Goal: Use online tool/utility

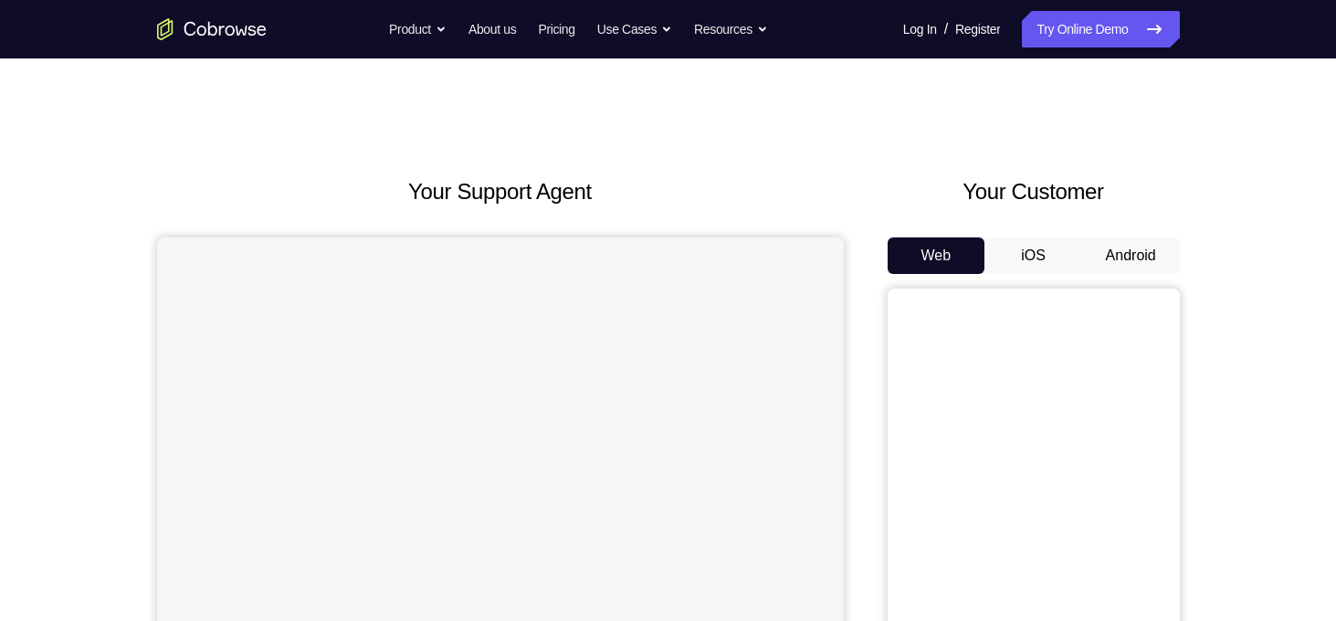
click at [1117, 258] on button "Android" at bounding box center [1131, 255] width 98 height 37
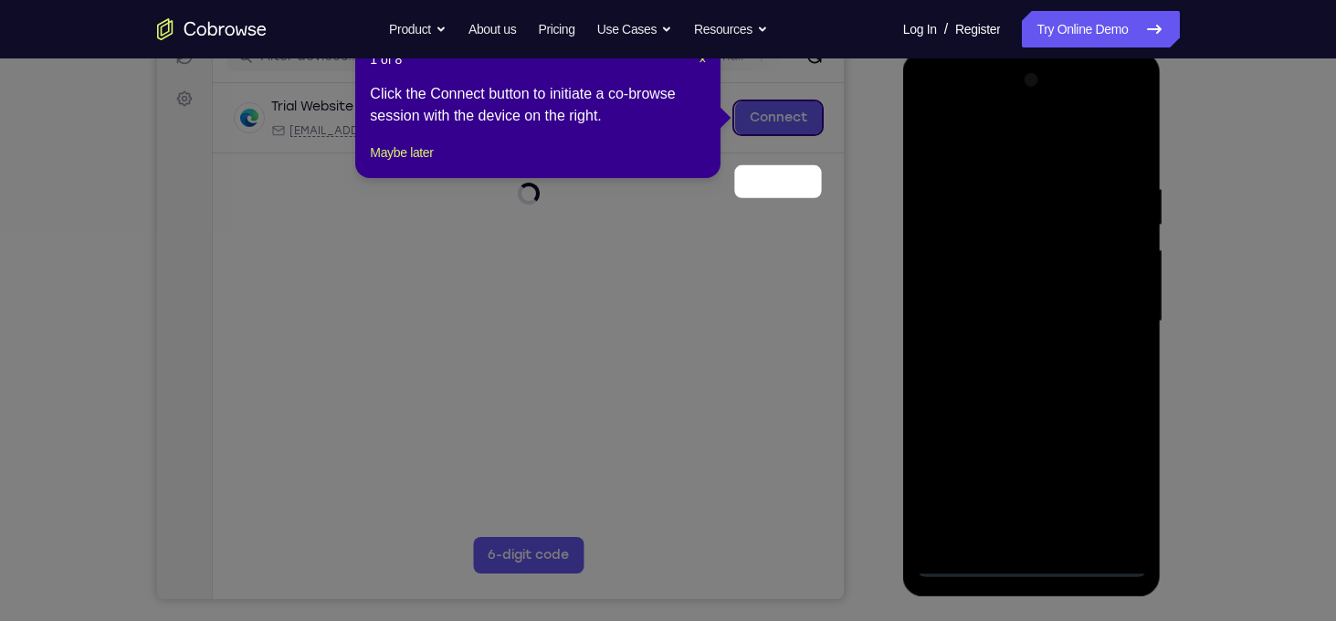
scroll to position [170, 0]
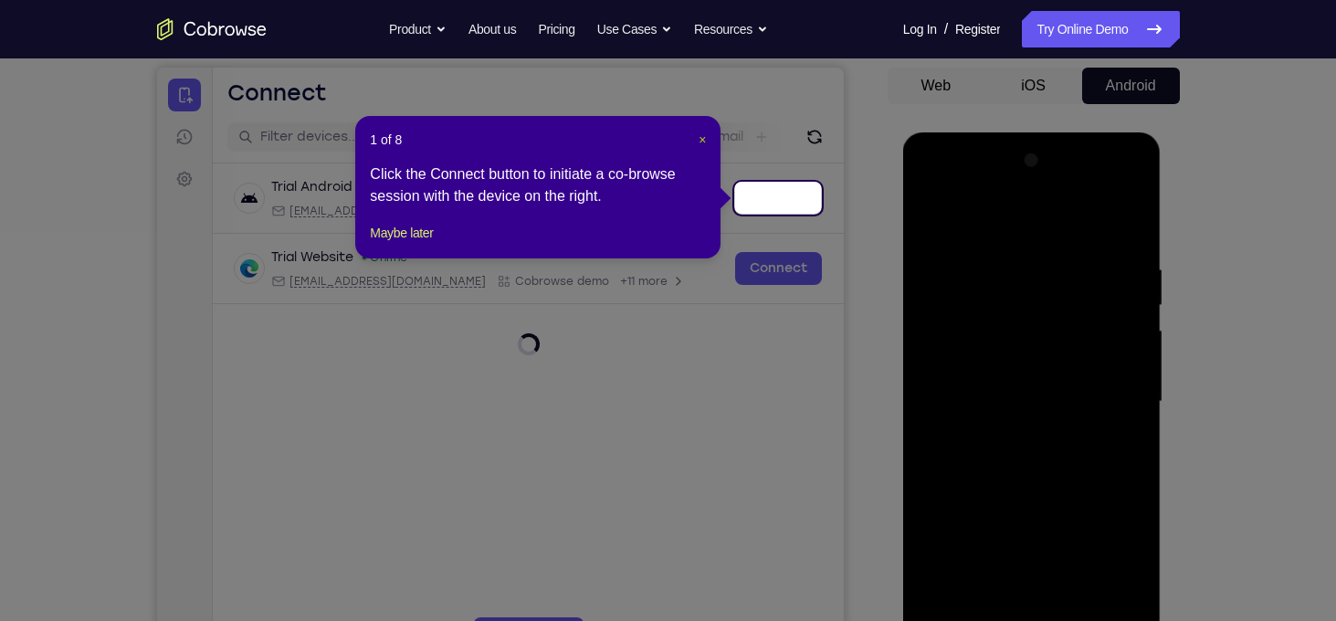
click at [702, 140] on span "×" at bounding box center [701, 139] width 7 height 15
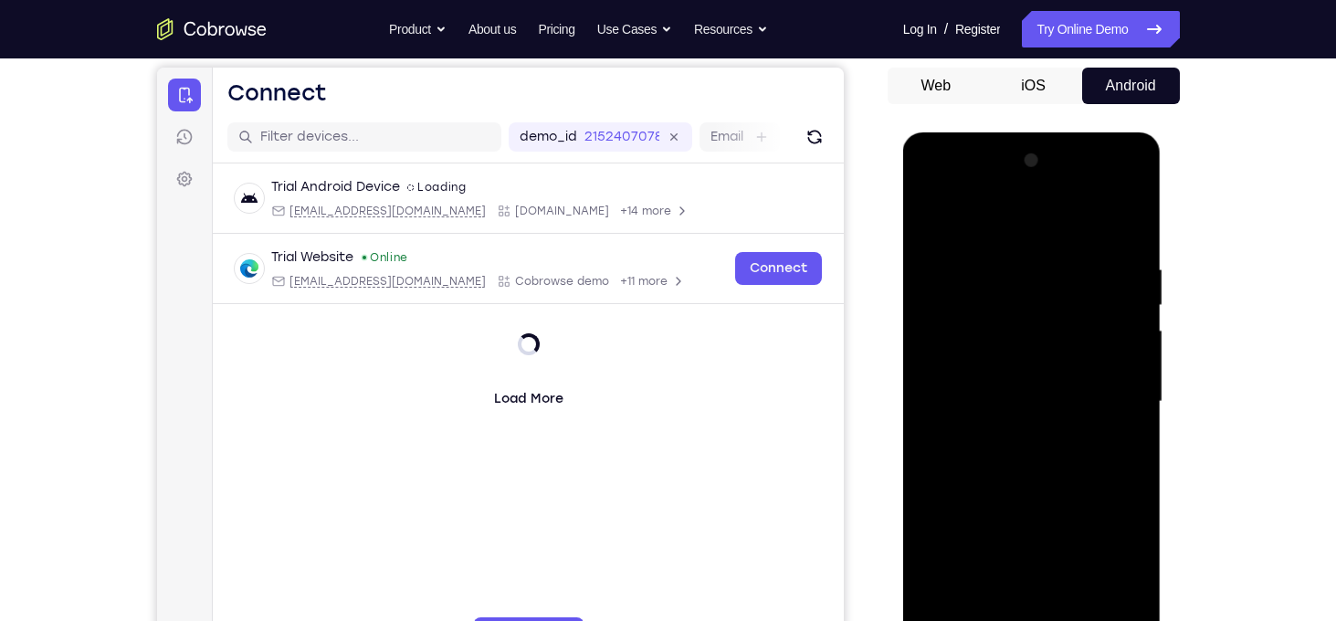
scroll to position [248, 0]
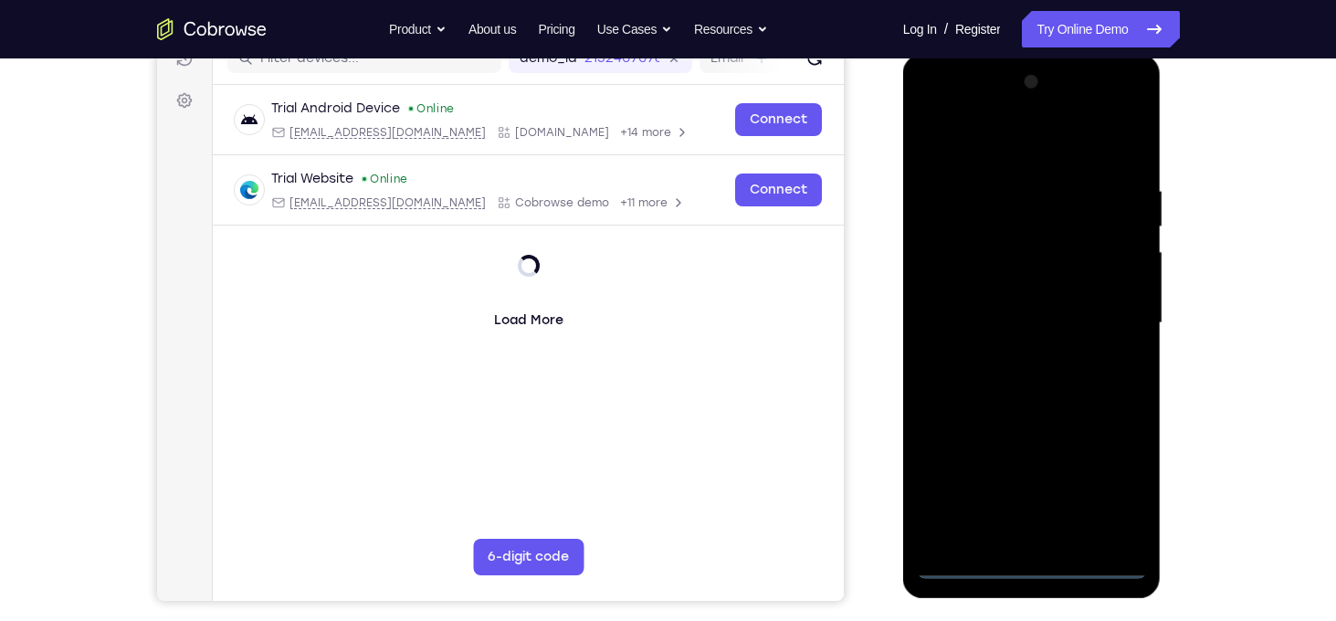
click at [1036, 562] on div at bounding box center [1032, 323] width 230 height 511
click at [1107, 483] on div at bounding box center [1032, 323] width 230 height 511
click at [965, 142] on div at bounding box center [1032, 323] width 230 height 511
click at [1015, 229] on div at bounding box center [1032, 323] width 230 height 511
click at [1112, 216] on div at bounding box center [1032, 323] width 230 height 511
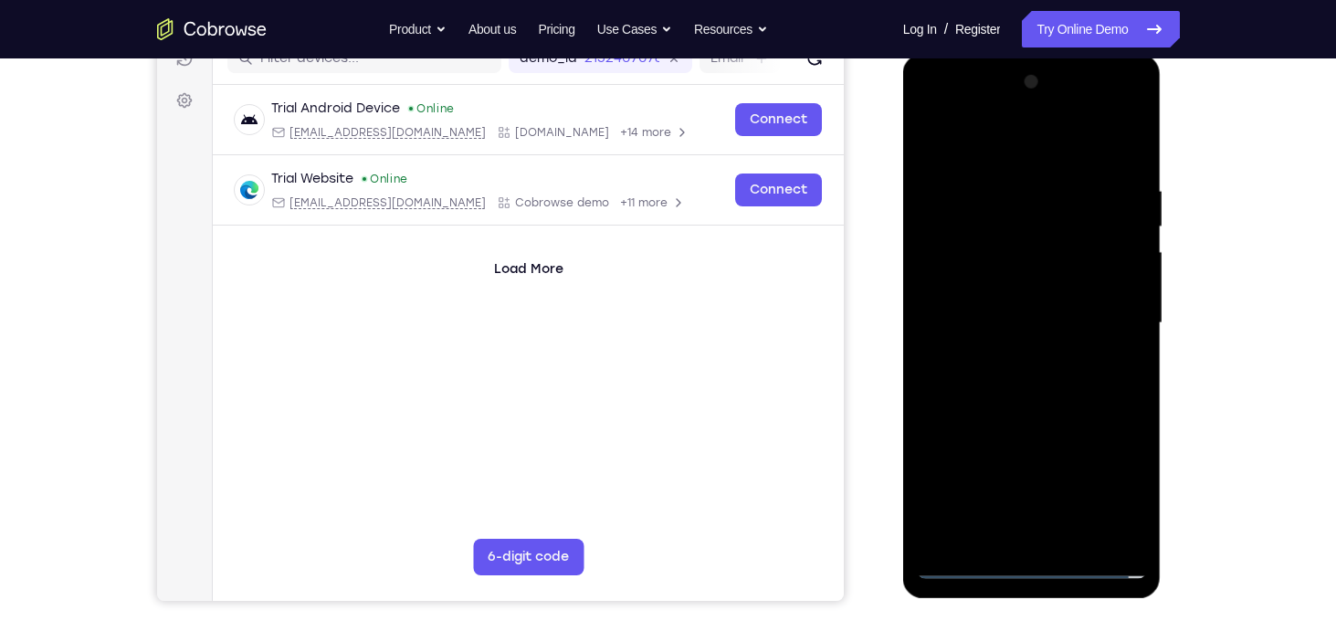
click at [1112, 216] on div at bounding box center [1032, 323] width 230 height 511
click at [1103, 316] on div at bounding box center [1032, 323] width 230 height 511
click at [936, 105] on div at bounding box center [1032, 323] width 230 height 511
click at [929, 109] on div at bounding box center [1032, 323] width 230 height 511
click at [968, 566] on div at bounding box center [1032, 323] width 230 height 511
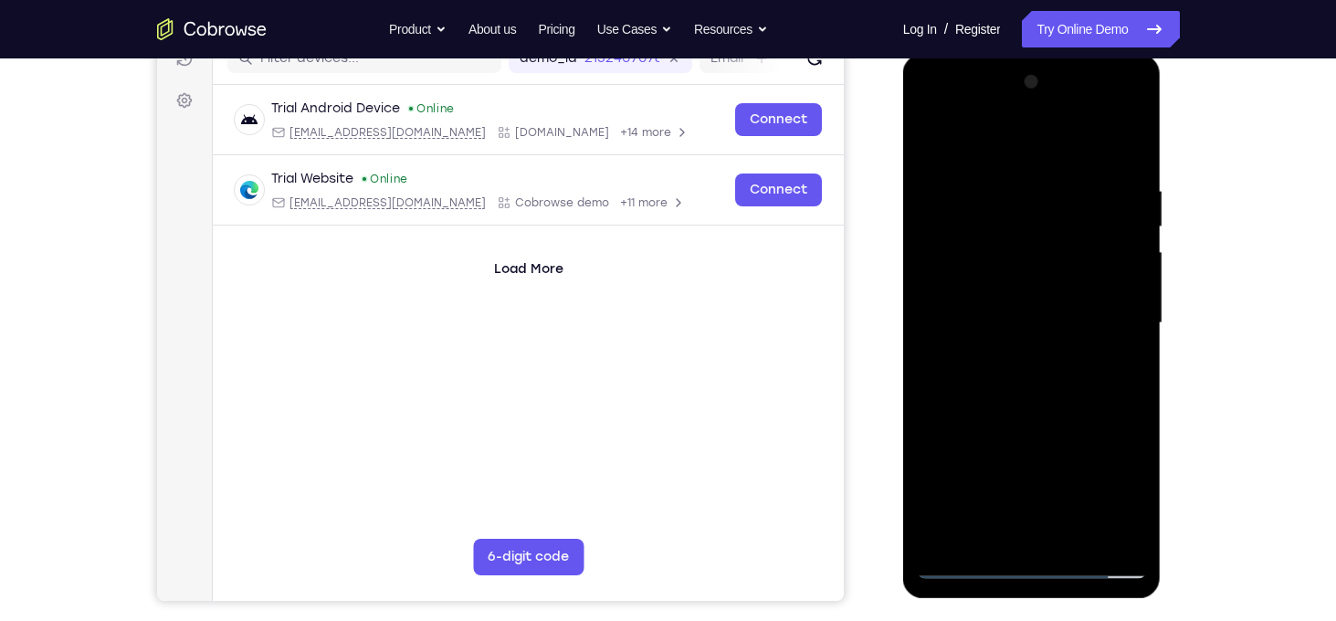
click at [1112, 479] on div at bounding box center [1032, 323] width 230 height 511
click at [1102, 310] on div at bounding box center [1032, 323] width 230 height 511
click at [1053, 537] on div at bounding box center [1032, 323] width 230 height 511
click at [1015, 309] on div at bounding box center [1032, 323] width 230 height 511
click at [1015, 282] on div at bounding box center [1032, 323] width 230 height 511
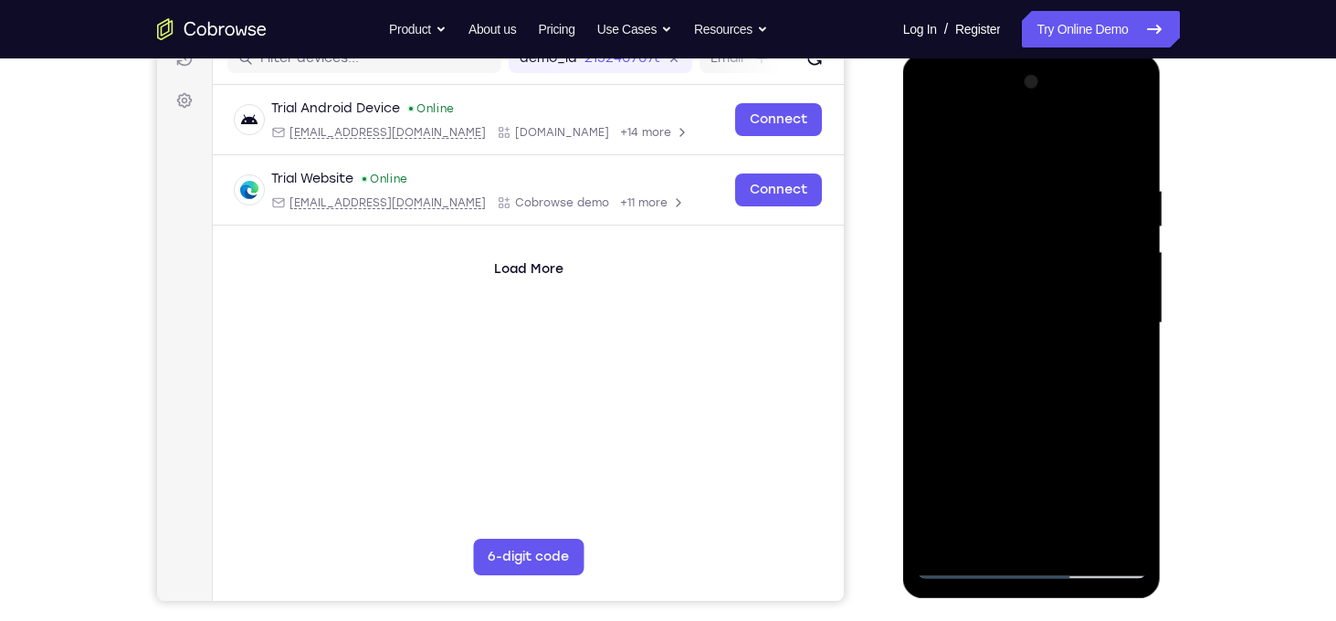
click at [1026, 320] on div at bounding box center [1032, 323] width 230 height 511
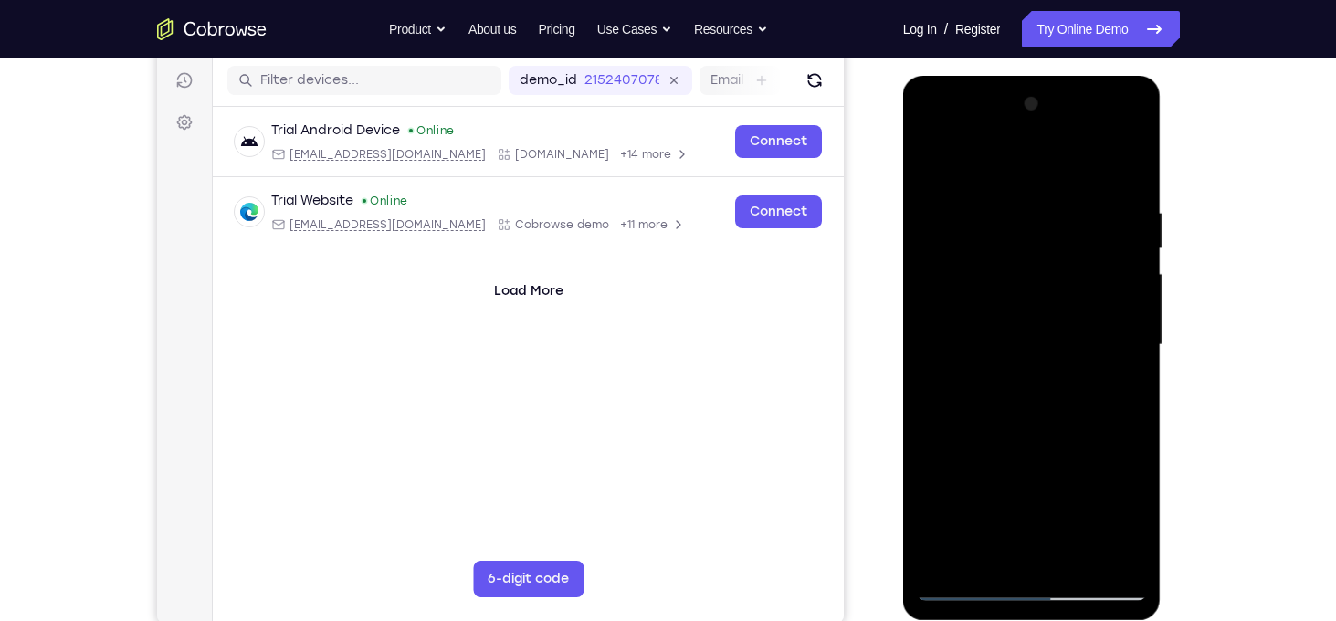
click at [1105, 124] on div at bounding box center [1032, 344] width 230 height 511
click at [933, 132] on div at bounding box center [1032, 344] width 230 height 511
click at [955, 246] on div at bounding box center [1032, 344] width 230 height 511
click at [955, 275] on div at bounding box center [1032, 344] width 230 height 511
click at [937, 171] on div at bounding box center [1032, 344] width 230 height 511
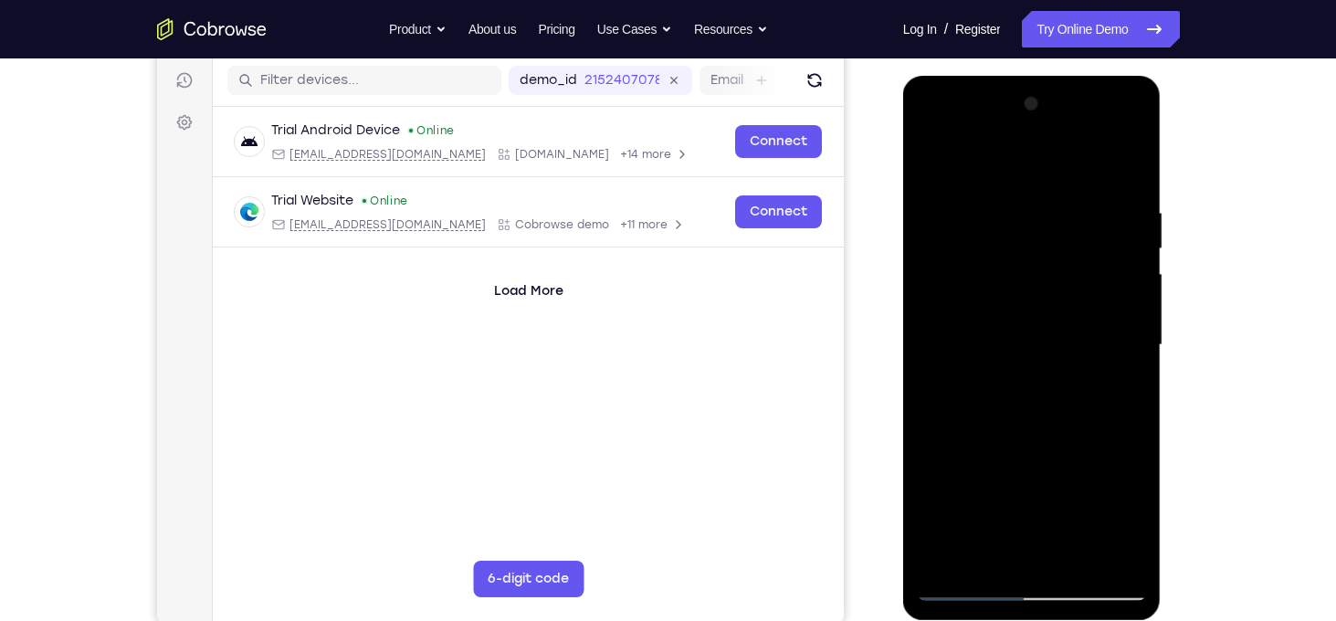
drag, startPoint x: 1013, startPoint y: 413, endPoint x: 1044, endPoint y: 251, distance: 164.7
click at [1044, 251] on div at bounding box center [1032, 344] width 230 height 511
drag, startPoint x: 1036, startPoint y: 331, endPoint x: 1047, endPoint y: 202, distance: 130.1
click at [1047, 202] on div at bounding box center [1032, 344] width 230 height 511
drag, startPoint x: 1035, startPoint y: 275, endPoint x: 1048, endPoint y: 423, distance: 148.5
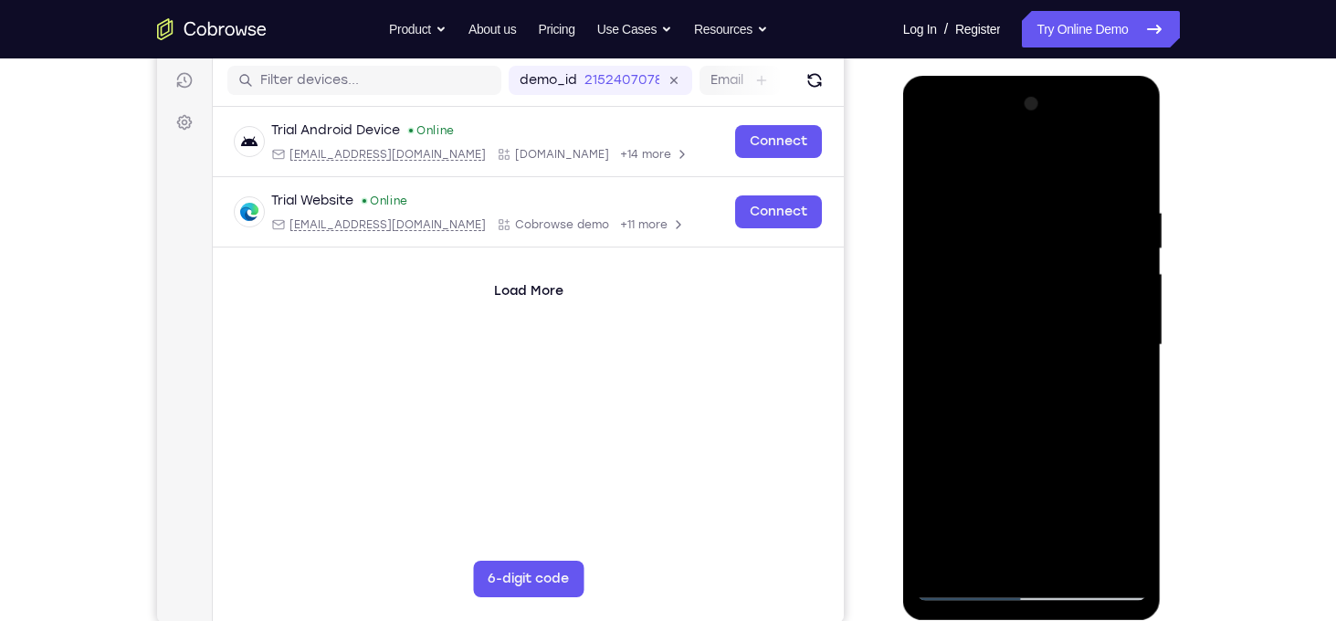
click at [1048, 423] on div at bounding box center [1032, 344] width 230 height 511
drag, startPoint x: 1065, startPoint y: 229, endPoint x: 1068, endPoint y: 349, distance: 119.6
click at [1068, 349] on div at bounding box center [1032, 344] width 230 height 511
drag, startPoint x: 1028, startPoint y: 221, endPoint x: 1044, endPoint y: 364, distance: 144.3
click at [1044, 364] on div at bounding box center [1032, 344] width 230 height 511
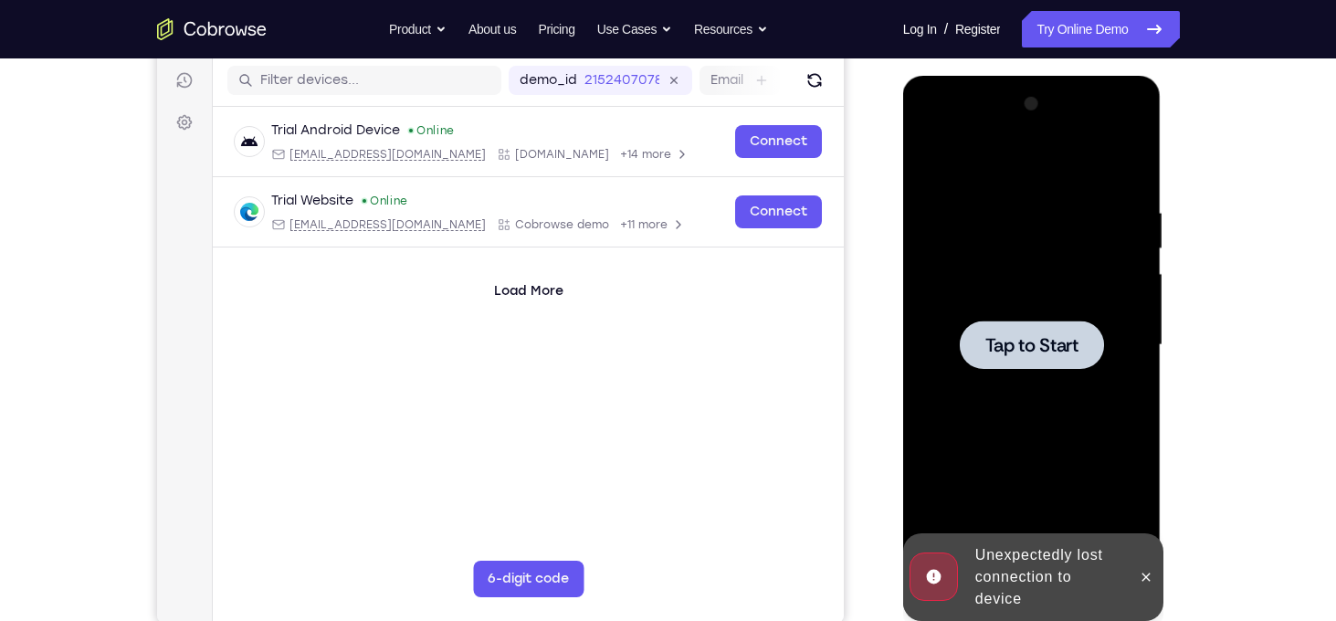
drag, startPoint x: 1071, startPoint y: 271, endPoint x: 1093, endPoint y: 424, distance: 154.0
click at [1093, 76] on div "Tap to Start" at bounding box center [1032, 76] width 258 height 0
click at [1071, 360] on div at bounding box center [1032, 344] width 144 height 48
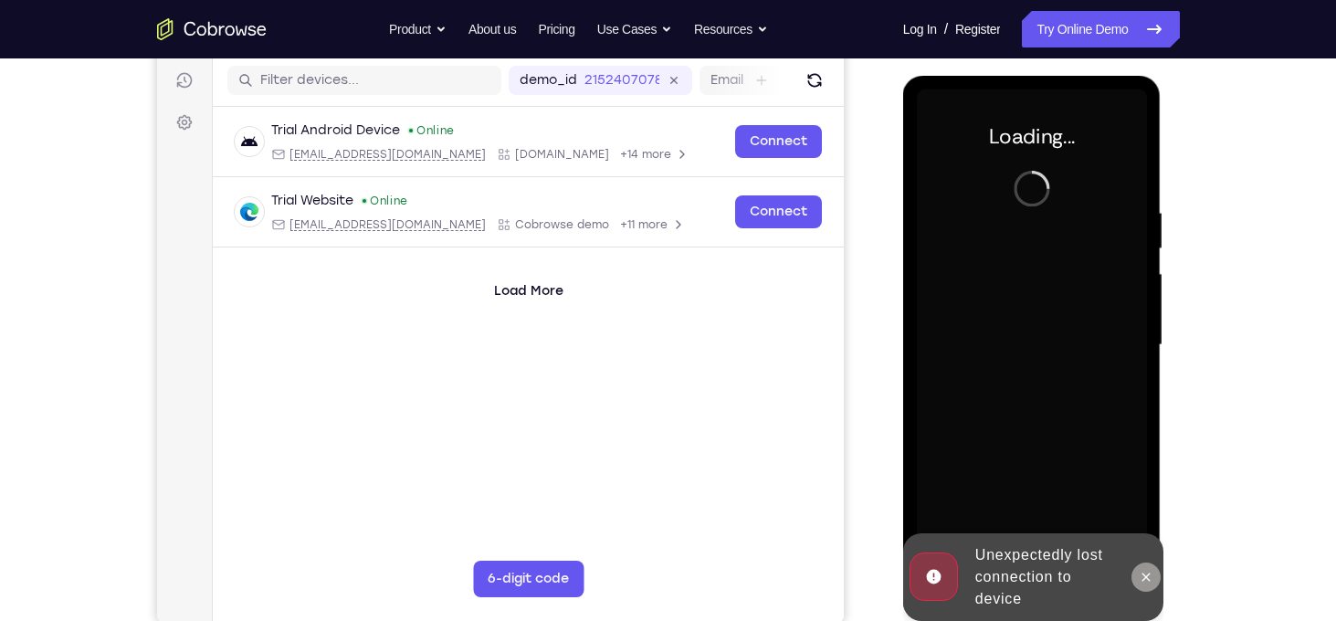
click at [1146, 583] on icon at bounding box center [1146, 577] width 15 height 15
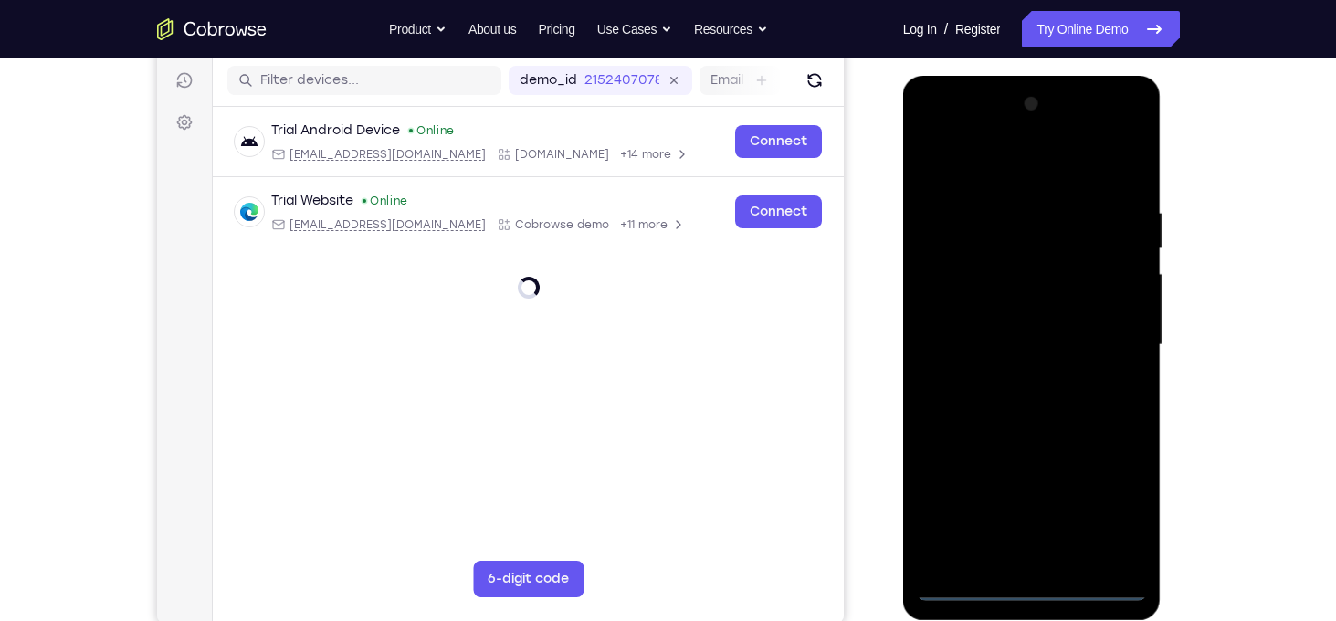
click at [1035, 591] on div at bounding box center [1032, 344] width 230 height 511
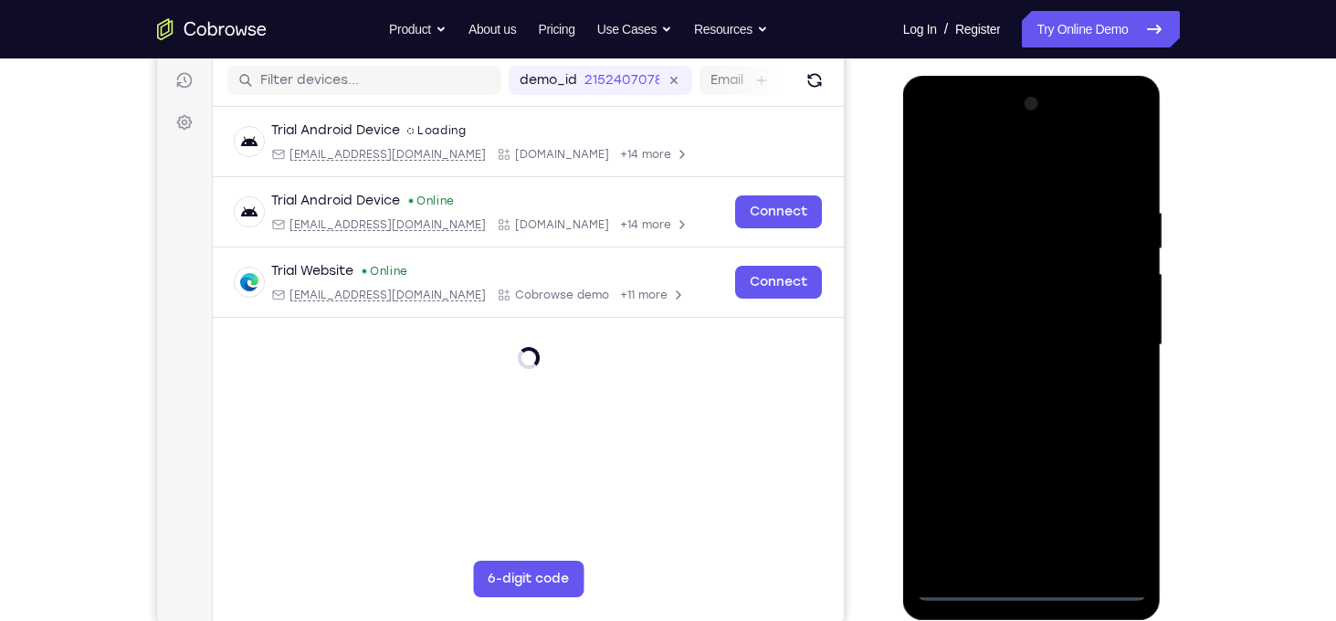
click at [1112, 517] on div at bounding box center [1032, 344] width 230 height 511
click at [1109, 509] on div at bounding box center [1032, 344] width 230 height 511
click at [955, 159] on div at bounding box center [1032, 344] width 230 height 511
click at [989, 247] on div at bounding box center [1032, 344] width 230 height 511
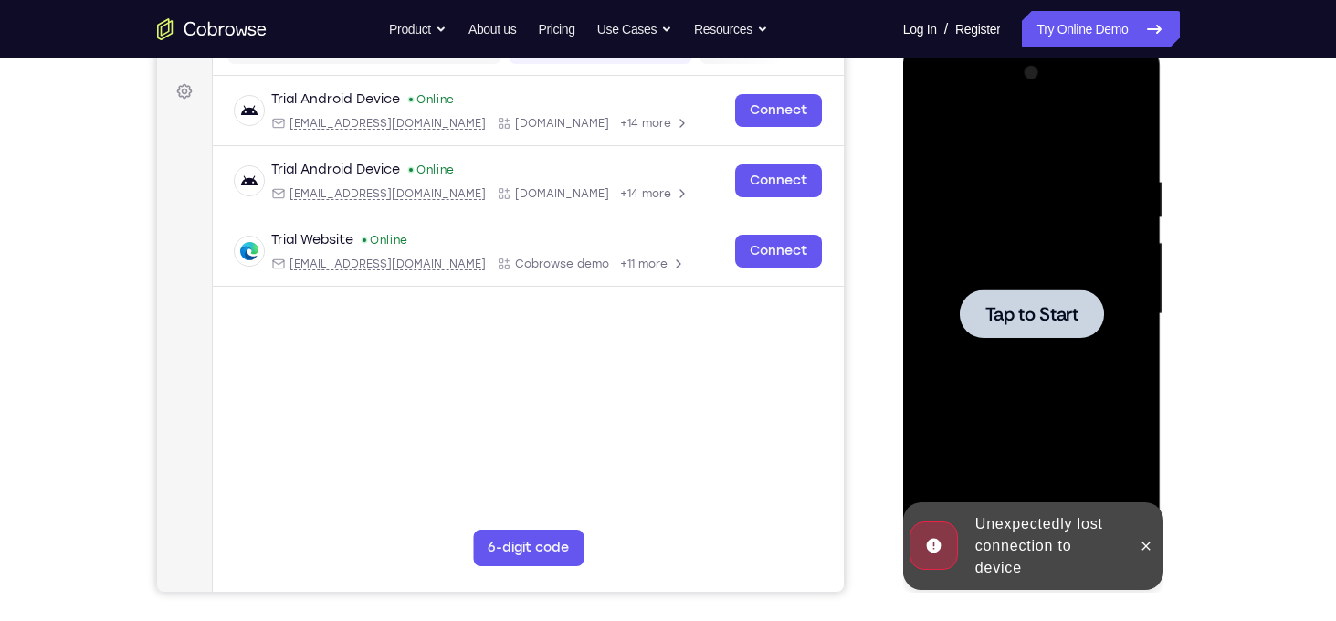
scroll to position [247, 0]
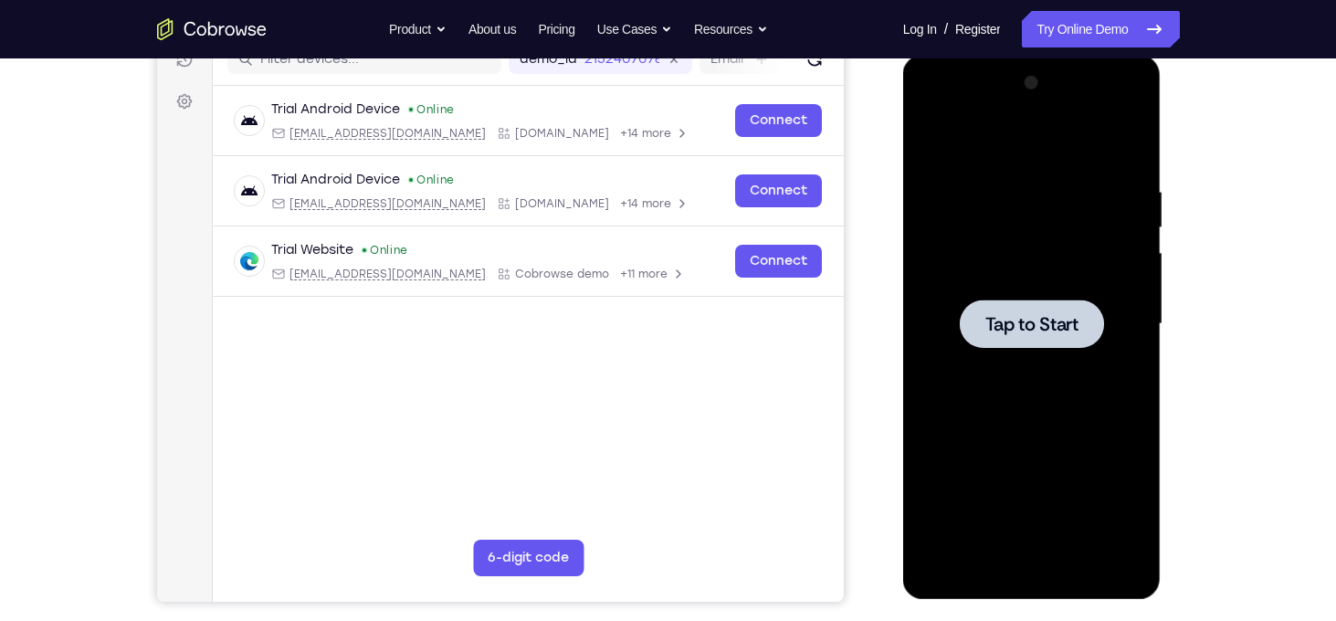
click at [1030, 307] on div at bounding box center [1032, 323] width 144 height 48
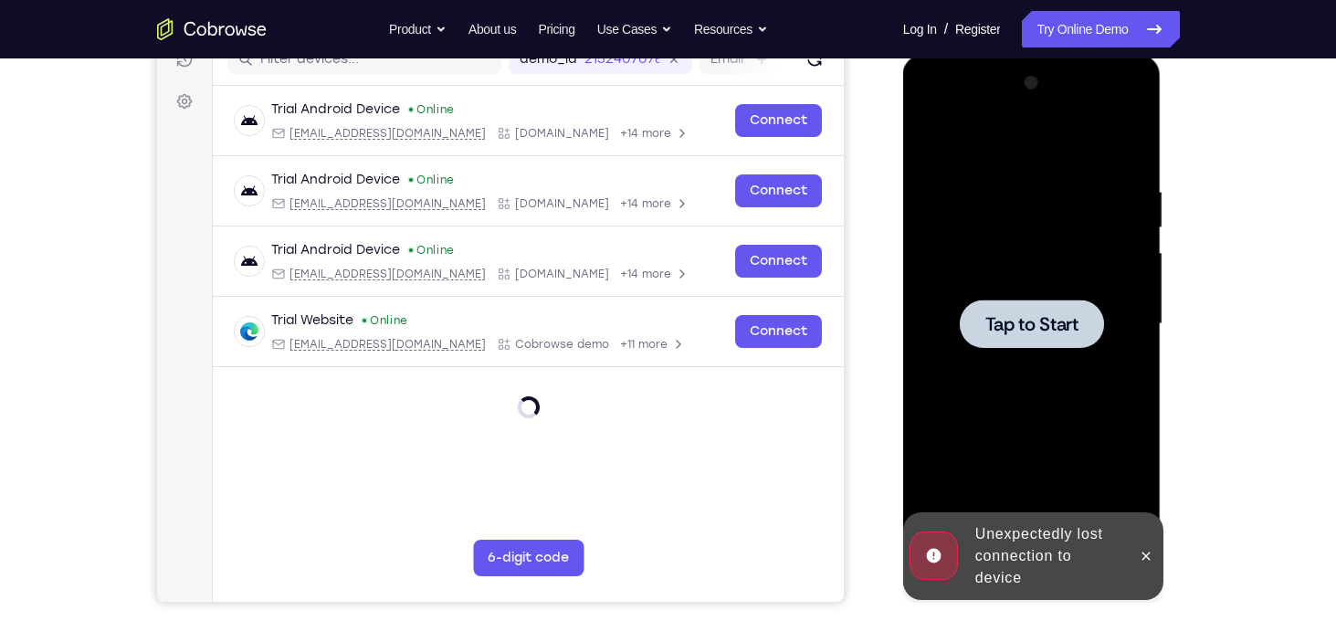
click at [1023, 562] on div at bounding box center [1032, 323] width 230 height 511
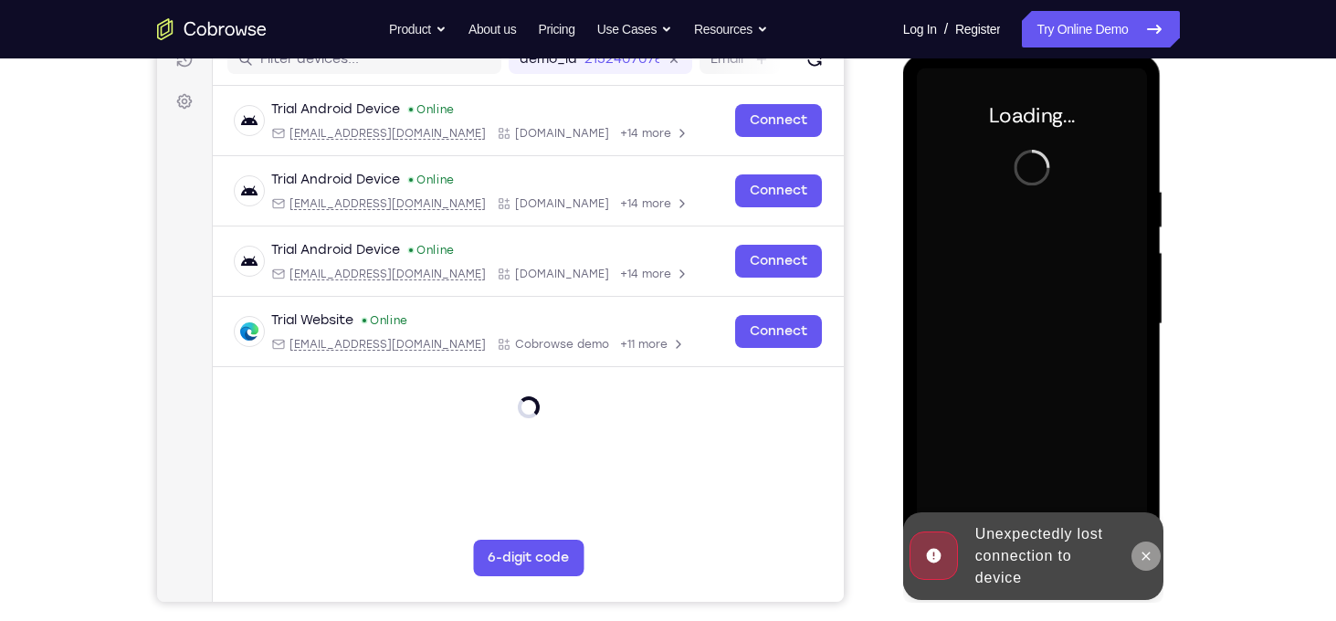
click at [1148, 557] on icon at bounding box center [1146, 555] width 8 height 8
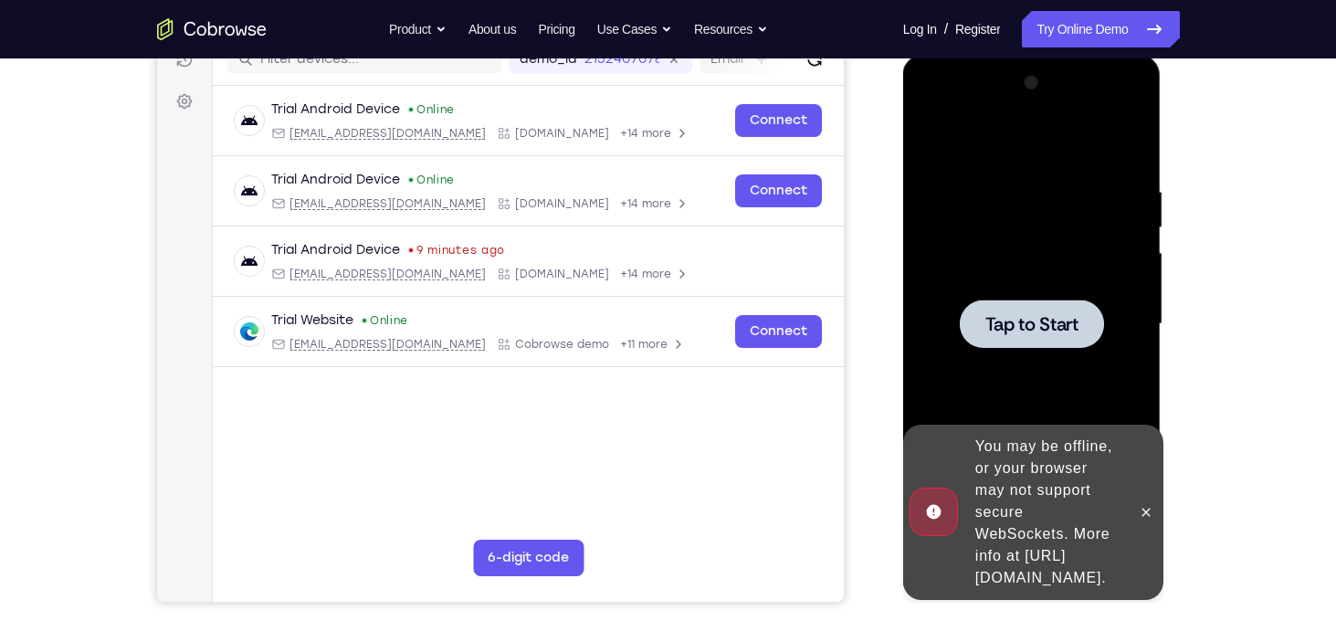
click at [1023, 321] on span "Tap to Start" at bounding box center [1031, 324] width 93 height 18
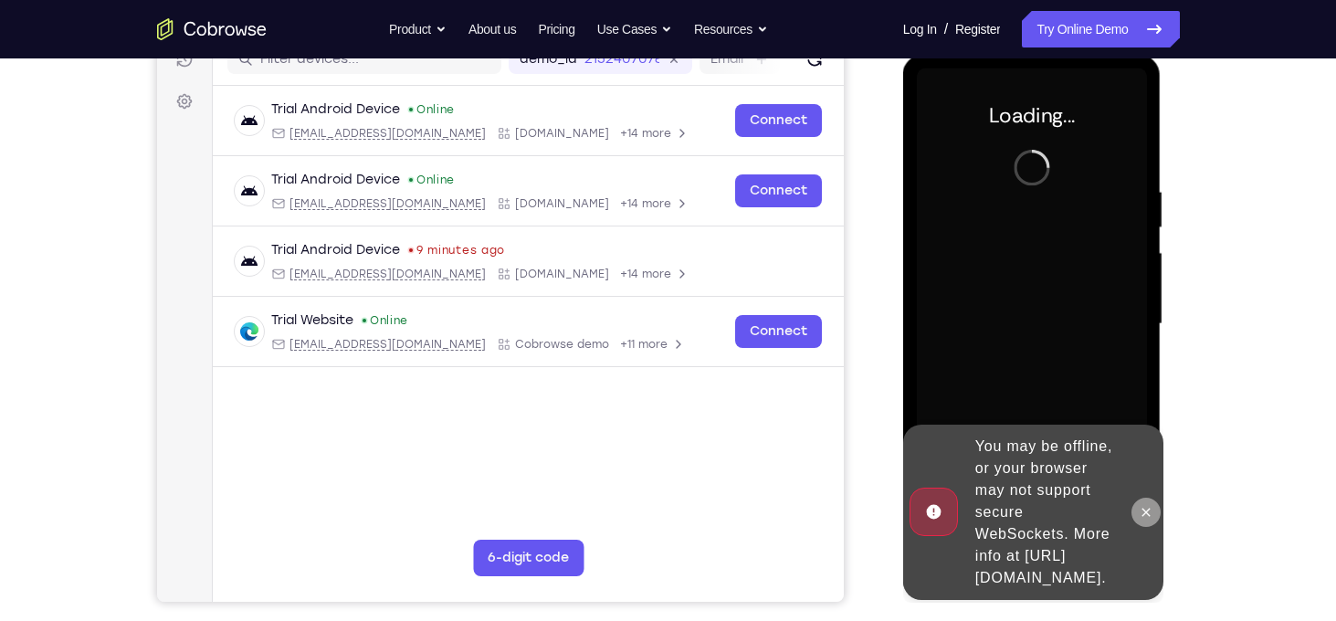
click at [1145, 508] on icon at bounding box center [1146, 512] width 8 height 8
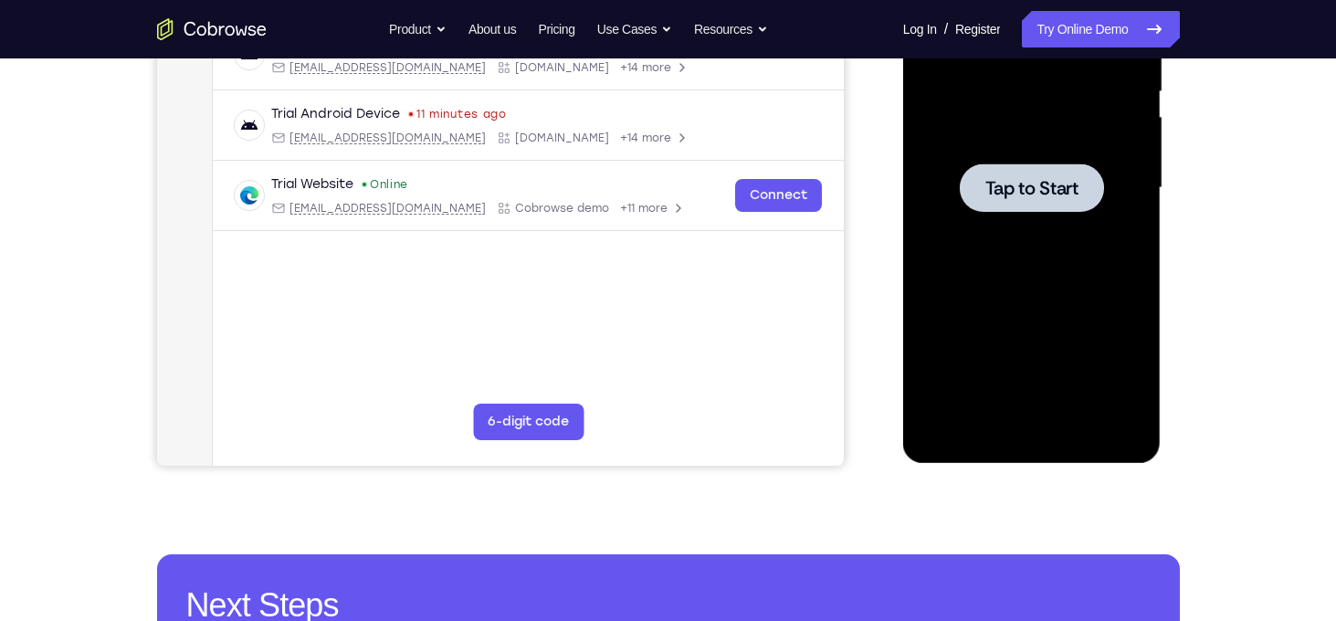
scroll to position [372, 0]
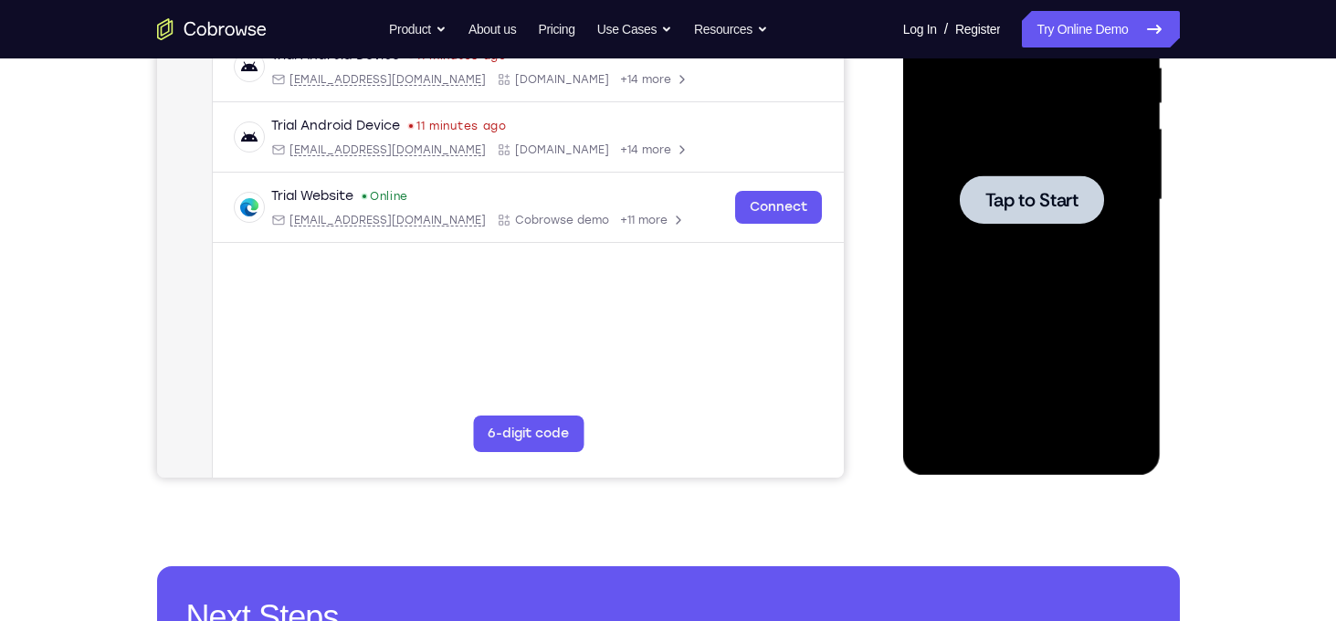
click at [1041, 200] on span "Tap to Start" at bounding box center [1031, 200] width 93 height 18
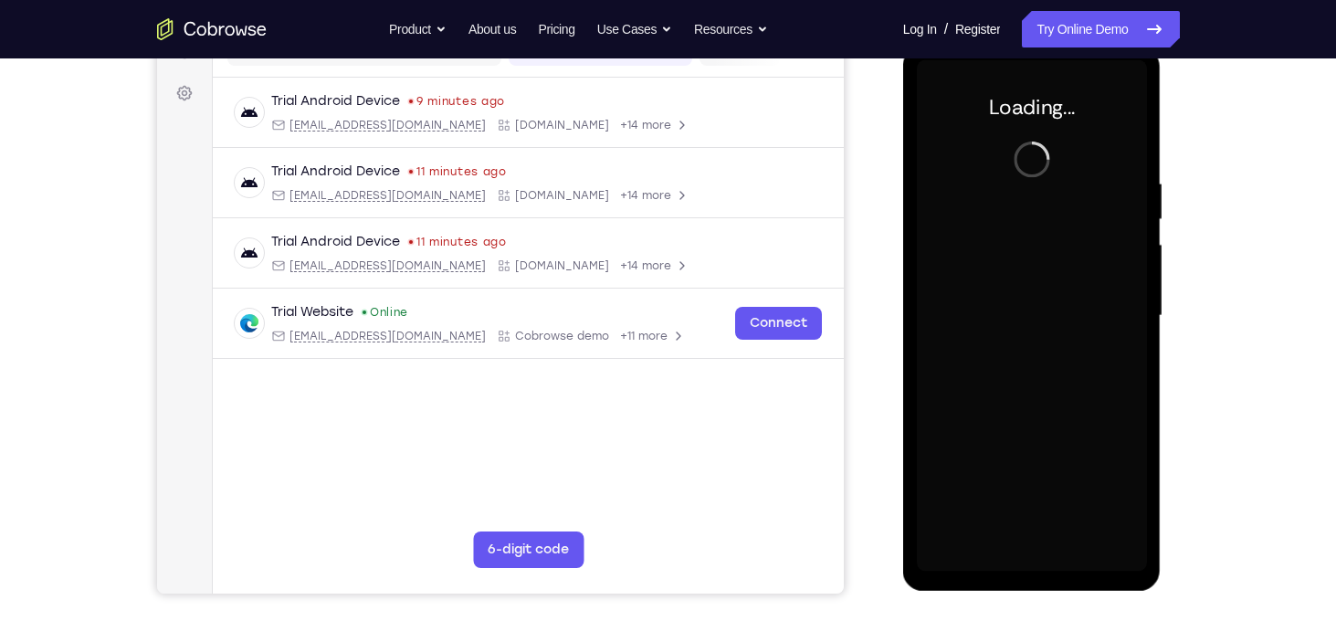
scroll to position [244, 0]
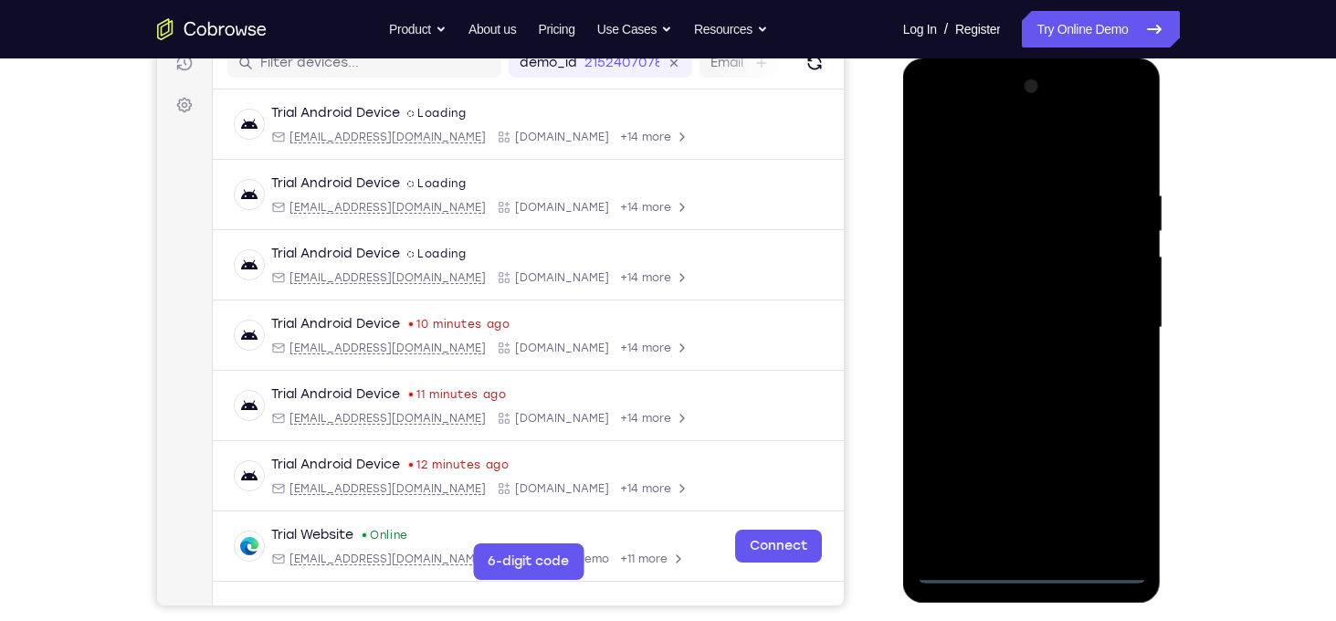
click at [1034, 569] on div at bounding box center [1032, 327] width 230 height 511
click at [1118, 497] on div at bounding box center [1032, 327] width 230 height 511
click at [971, 162] on div at bounding box center [1032, 327] width 230 height 511
click at [998, 221] on div at bounding box center [1032, 327] width 230 height 511
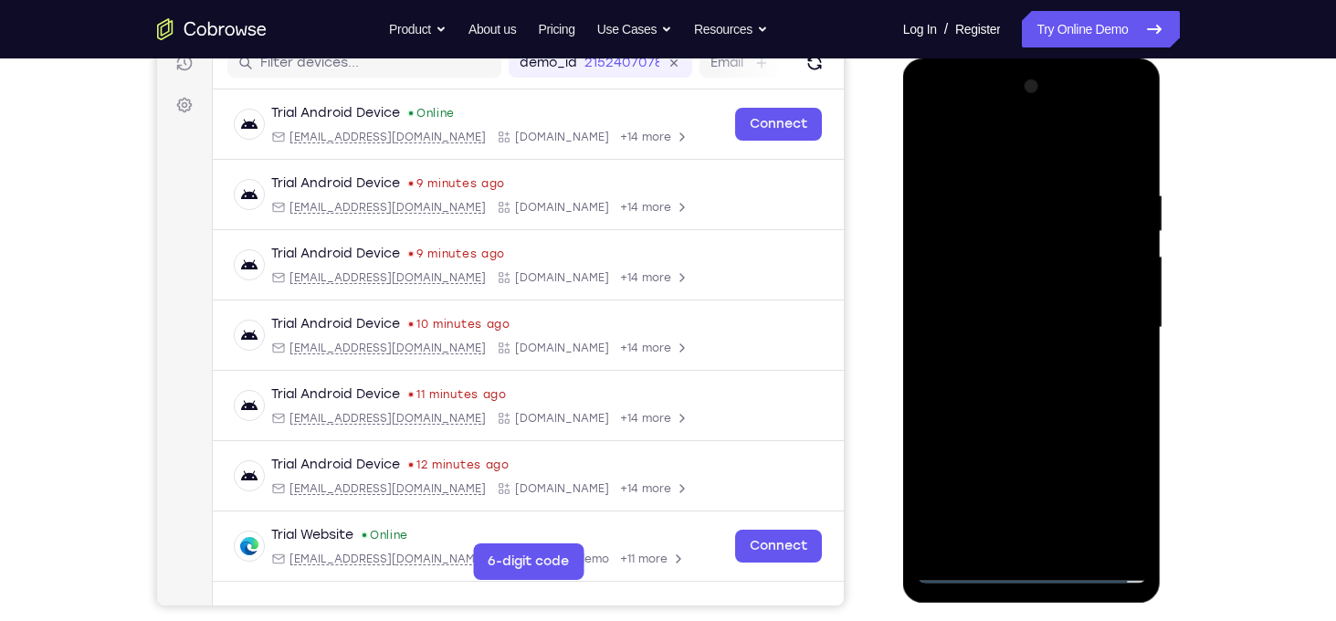
scroll to position [257, 0]
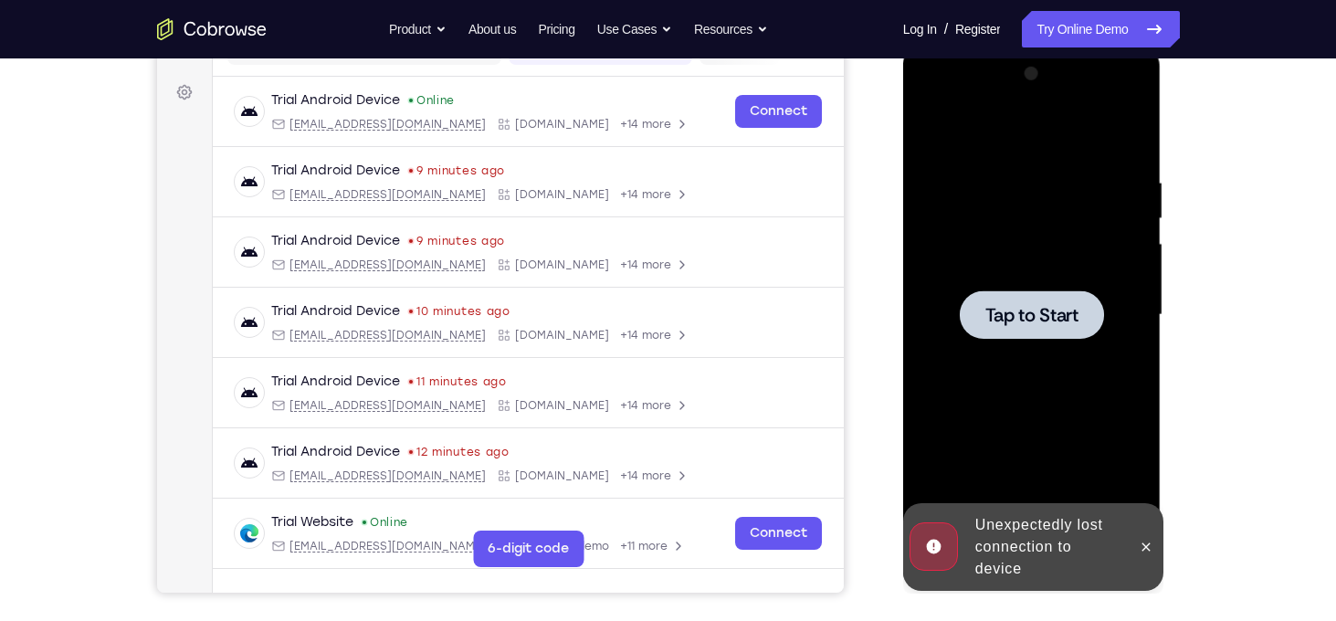
click at [1002, 320] on span "Tap to Start" at bounding box center [1031, 315] width 93 height 18
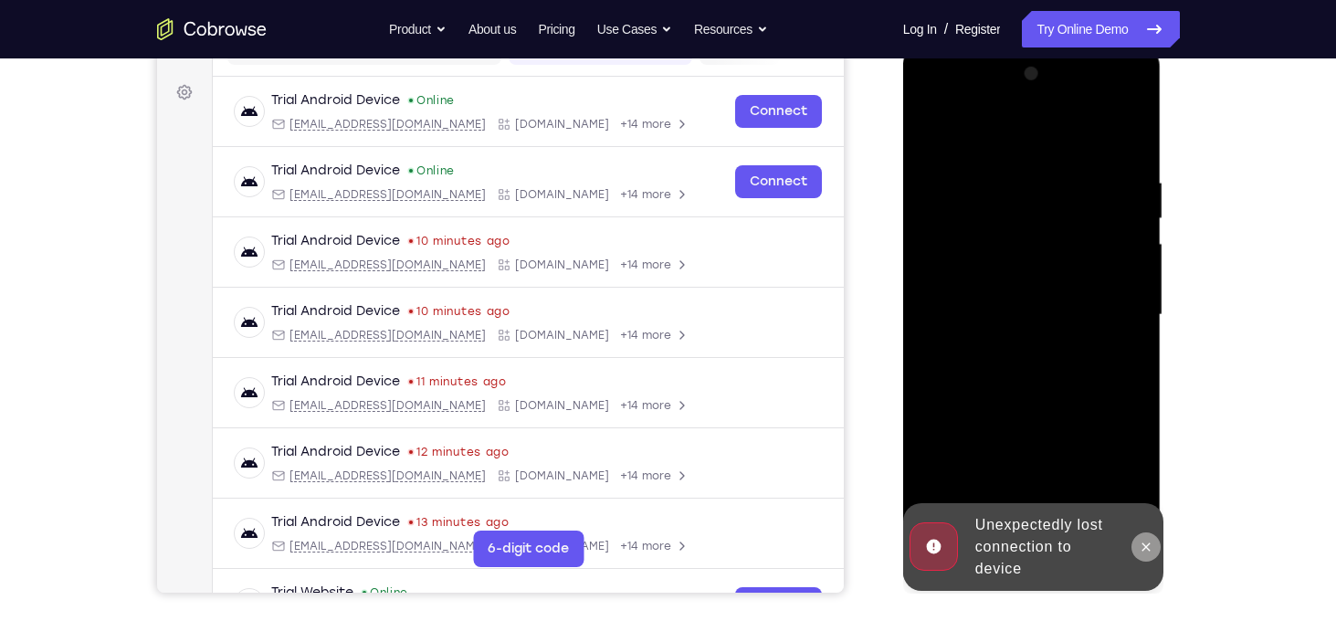
click at [1152, 548] on icon at bounding box center [1146, 547] width 15 height 15
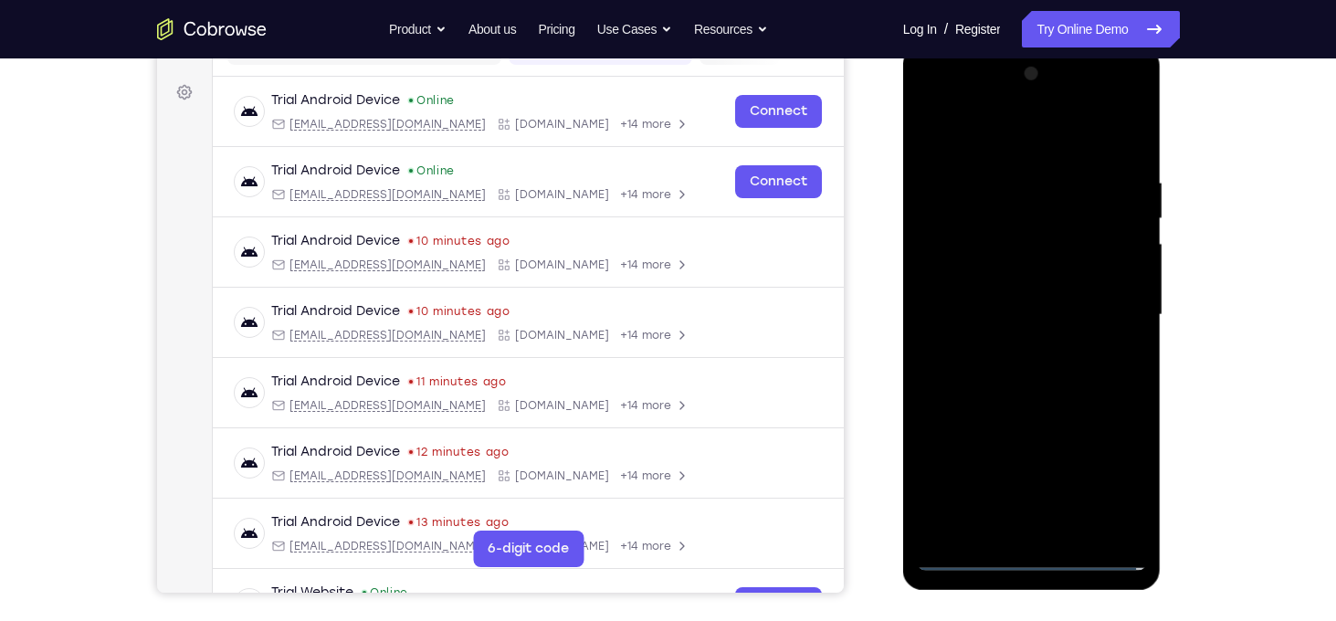
click at [1027, 559] on div at bounding box center [1032, 314] width 230 height 511
click at [1127, 490] on div at bounding box center [1032, 314] width 230 height 511
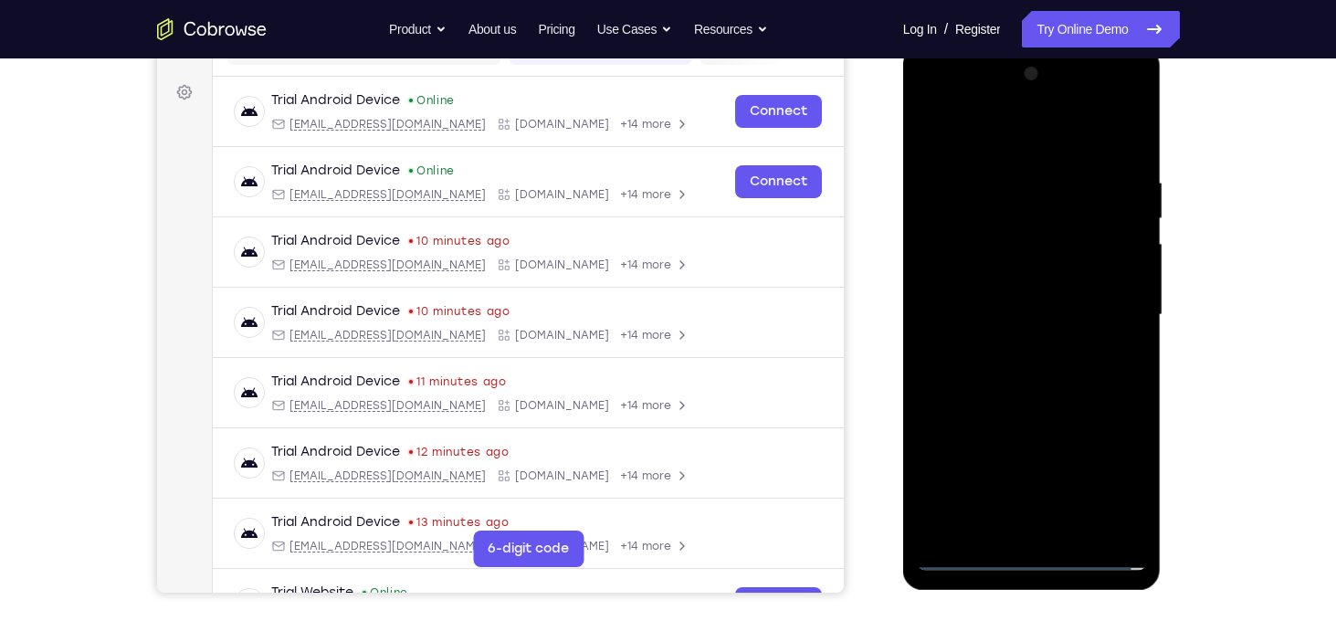
click at [1127, 490] on div at bounding box center [1032, 314] width 230 height 511
click at [1067, 315] on div at bounding box center [1032, 314] width 230 height 511
click at [1036, 555] on div at bounding box center [1032, 314] width 230 height 511
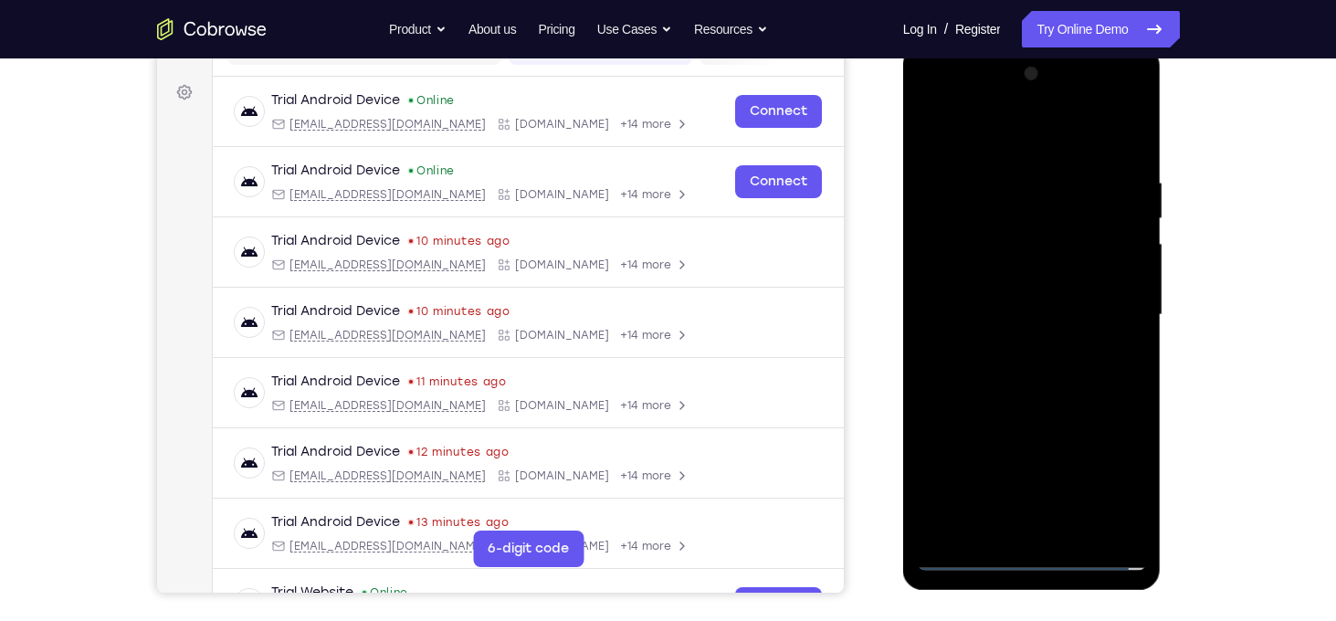
click at [1036, 555] on div at bounding box center [1032, 314] width 230 height 511
click at [1101, 479] on div at bounding box center [1032, 314] width 230 height 511
click at [943, 129] on div at bounding box center [1032, 314] width 230 height 511
click at [993, 216] on div at bounding box center [1032, 314] width 230 height 511
click at [987, 241] on div at bounding box center [1032, 314] width 230 height 511
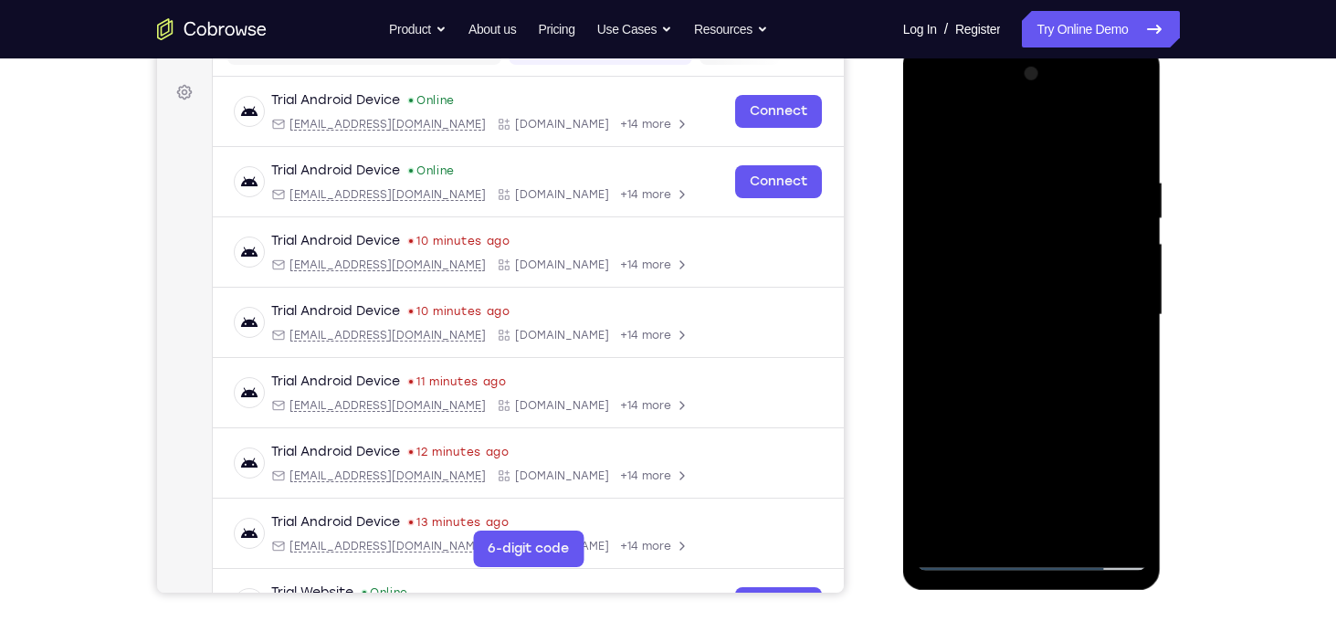
click at [1032, 307] on div at bounding box center [1032, 314] width 230 height 511
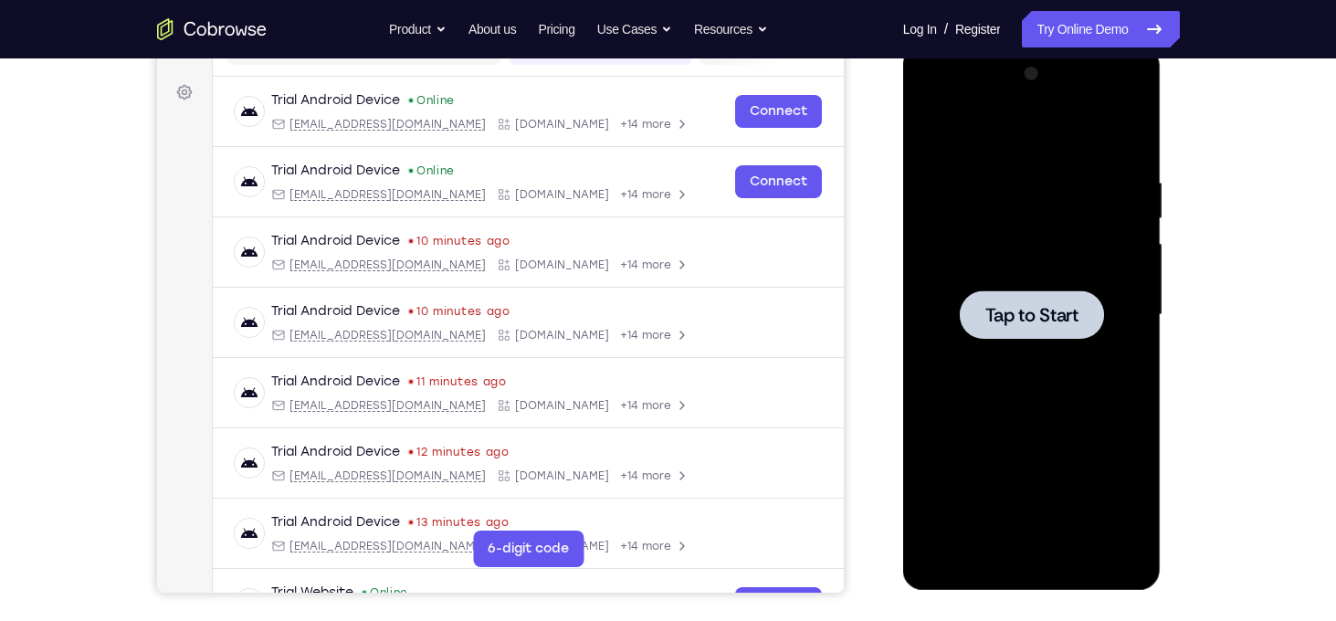
click at [1034, 306] on span "Tap to Start" at bounding box center [1031, 315] width 93 height 18
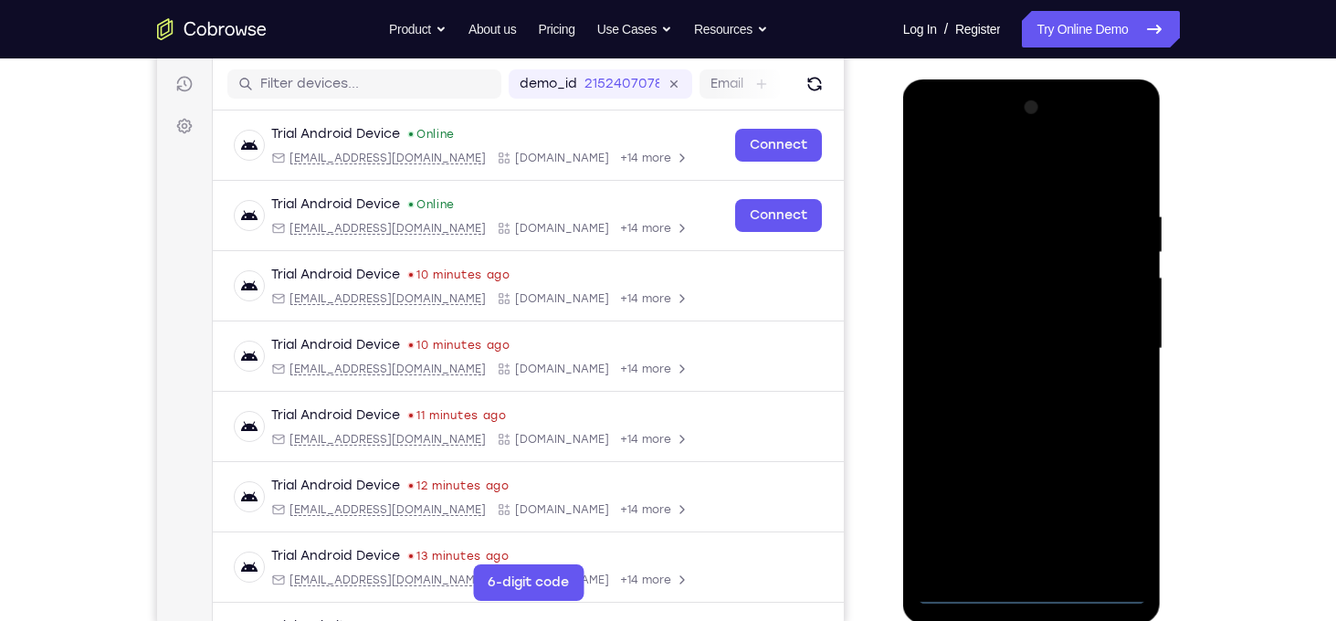
scroll to position [226, 0]
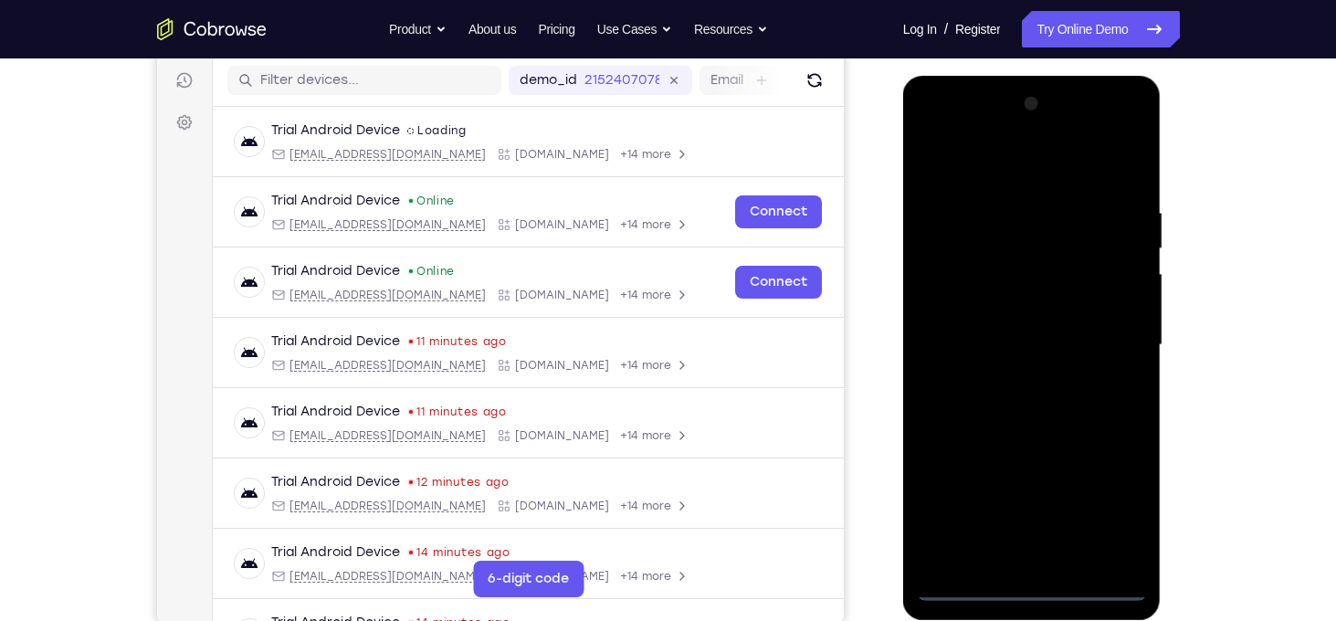
click at [1030, 584] on div at bounding box center [1032, 344] width 230 height 511
click at [1114, 503] on div at bounding box center [1032, 344] width 230 height 511
click at [957, 157] on div at bounding box center [1032, 344] width 230 height 511
click at [965, 242] on div at bounding box center [1032, 344] width 230 height 511
click at [958, 277] on div at bounding box center [1032, 344] width 230 height 511
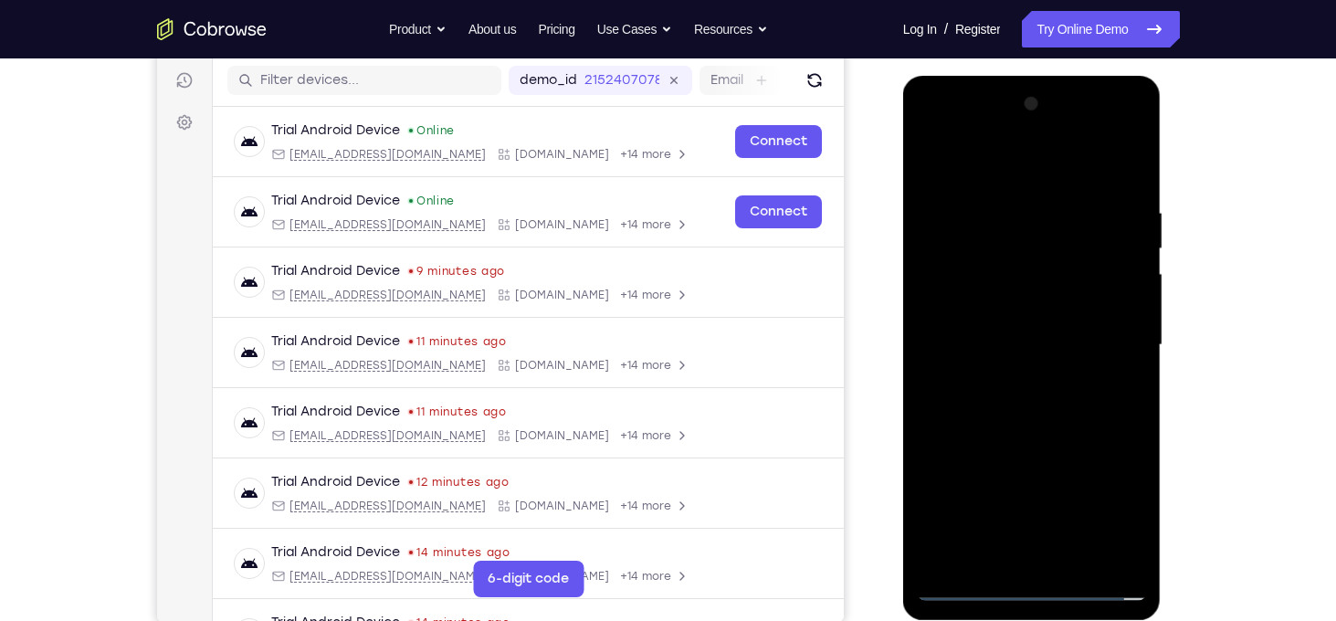
click at [1020, 335] on div at bounding box center [1032, 344] width 230 height 511
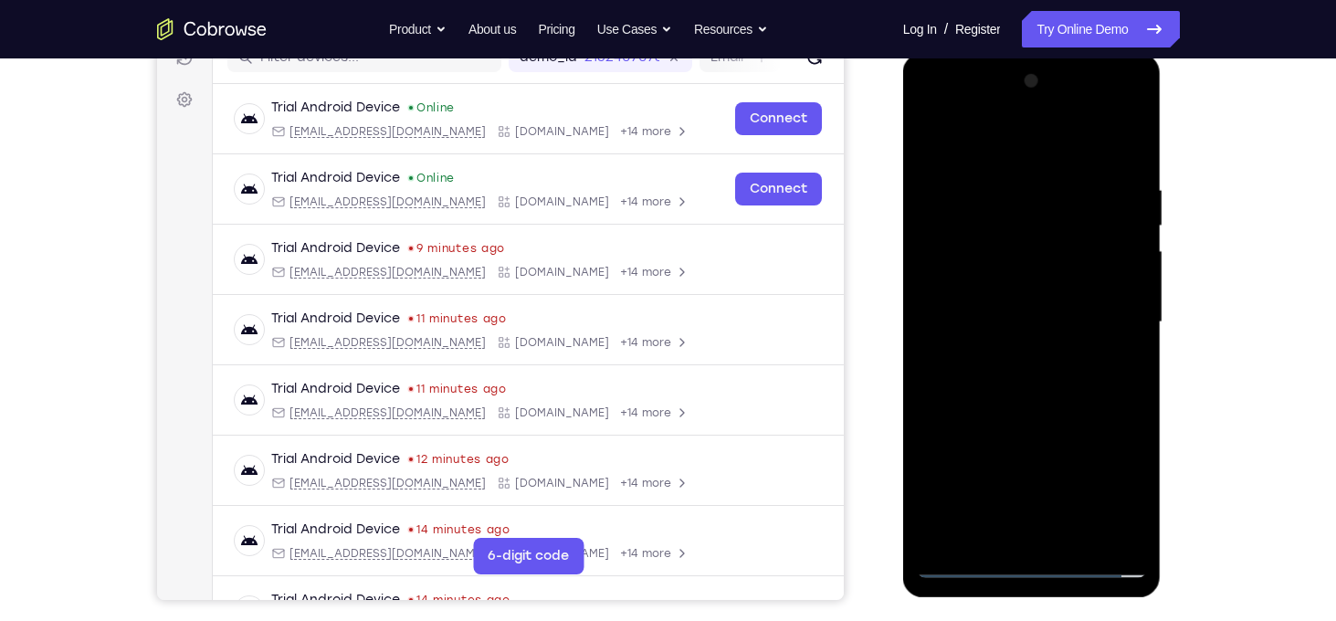
scroll to position [250, 0]
click at [994, 297] on div at bounding box center [1032, 321] width 230 height 511
click at [1021, 340] on div at bounding box center [1032, 321] width 230 height 511
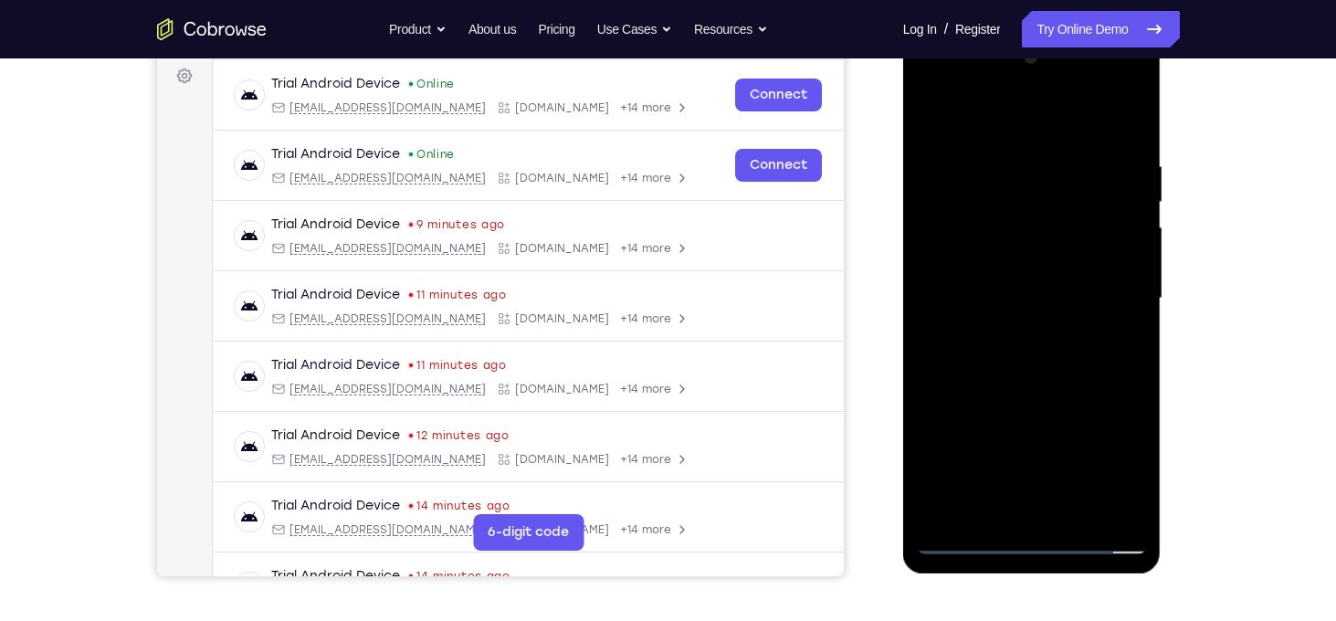
scroll to position [274, 0]
click at [1021, 331] on div at bounding box center [1032, 297] width 230 height 511
click at [1028, 342] on div at bounding box center [1032, 297] width 230 height 511
click at [956, 287] on div at bounding box center [1032, 297] width 230 height 511
click at [1128, 509] on div at bounding box center [1032, 297] width 230 height 511
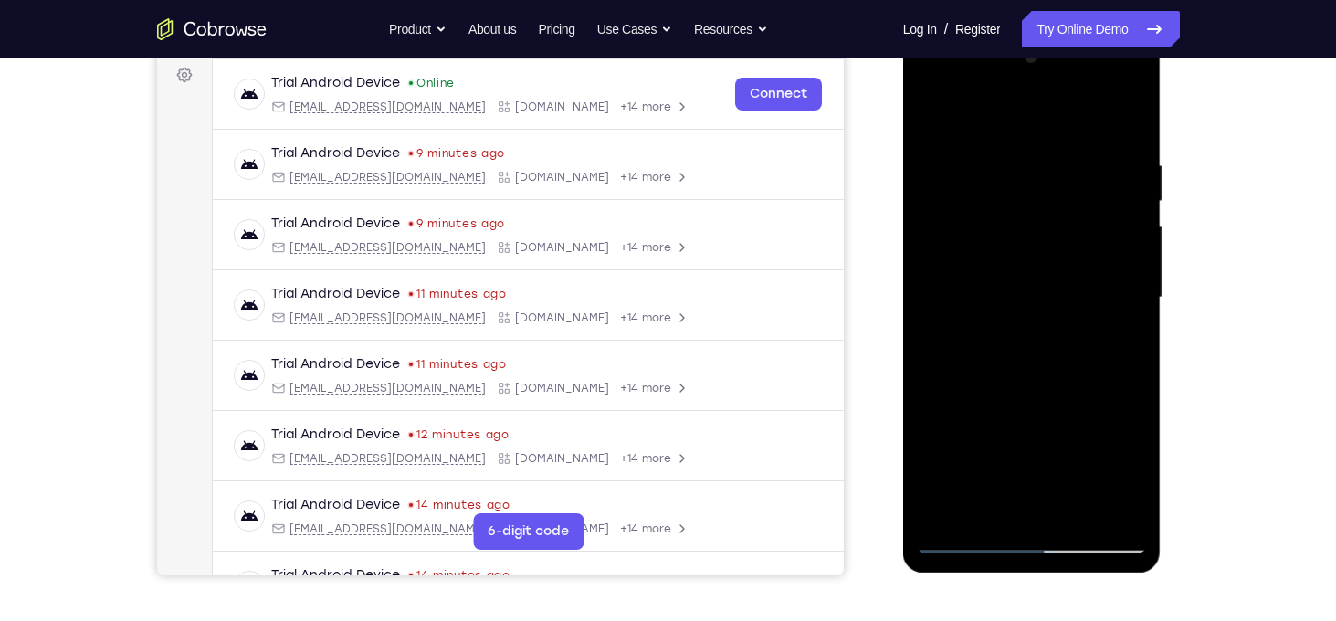
click at [1063, 337] on div at bounding box center [1032, 297] width 230 height 511
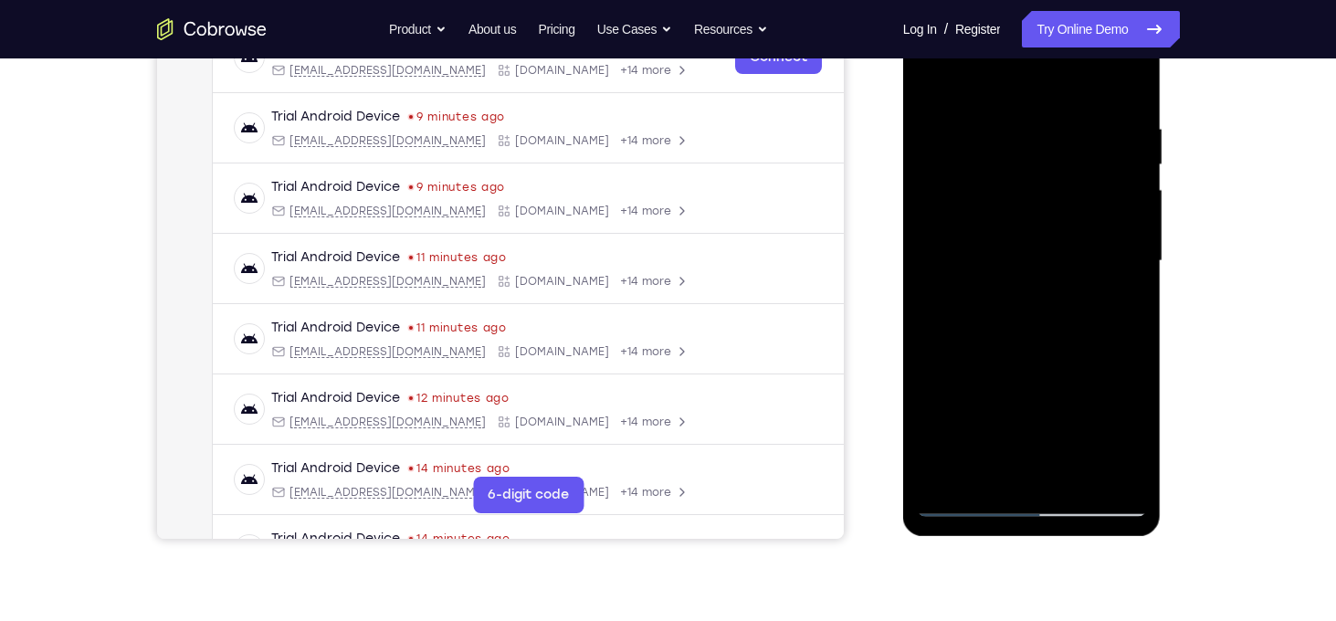
scroll to position [311, 0]
drag, startPoint x: 1054, startPoint y: 278, endPoint x: 1070, endPoint y: 228, distance: 52.0
click at [1070, 228] on div at bounding box center [1032, 260] width 230 height 511
drag, startPoint x: 1056, startPoint y: 317, endPoint x: 1072, endPoint y: 205, distance: 112.5
click at [1072, 205] on div at bounding box center [1032, 260] width 230 height 511
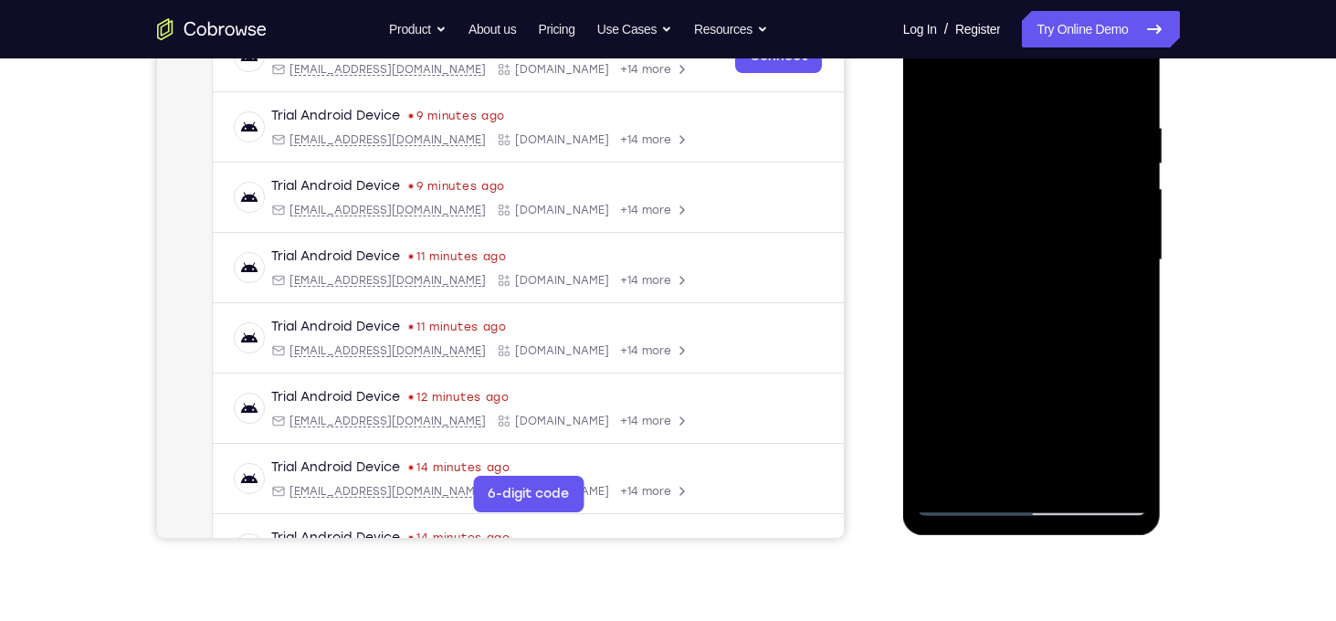
click at [967, 501] on div at bounding box center [1032, 260] width 230 height 511
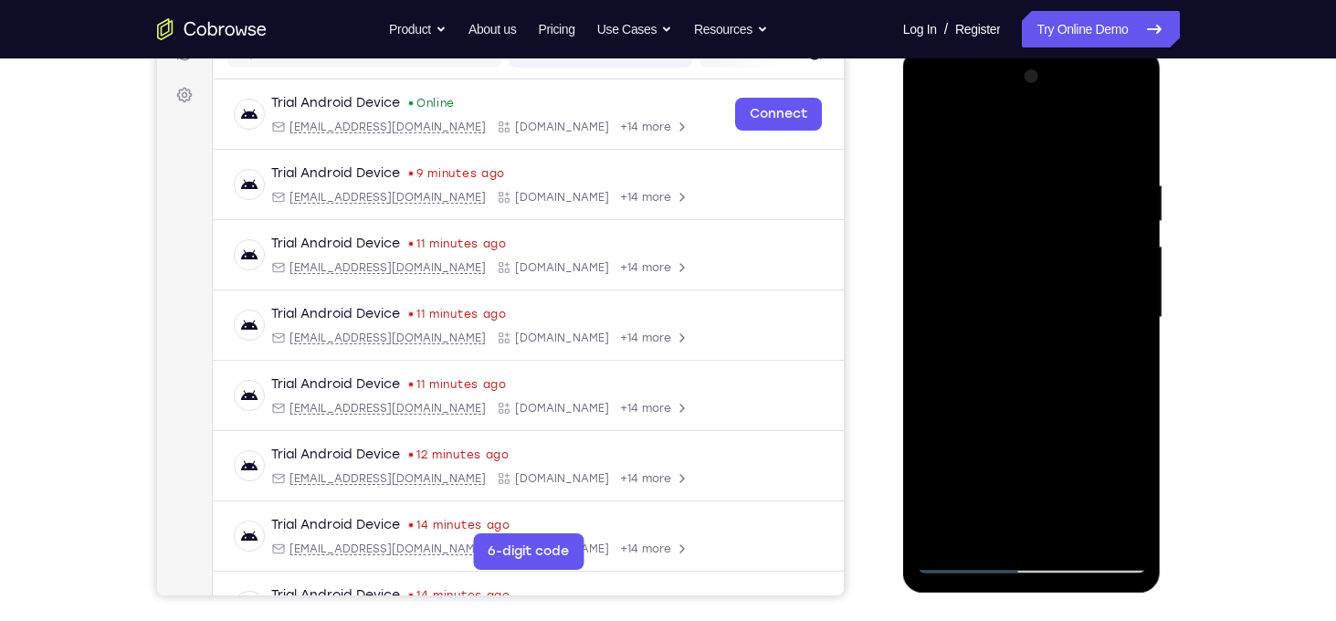
scroll to position [251, 0]
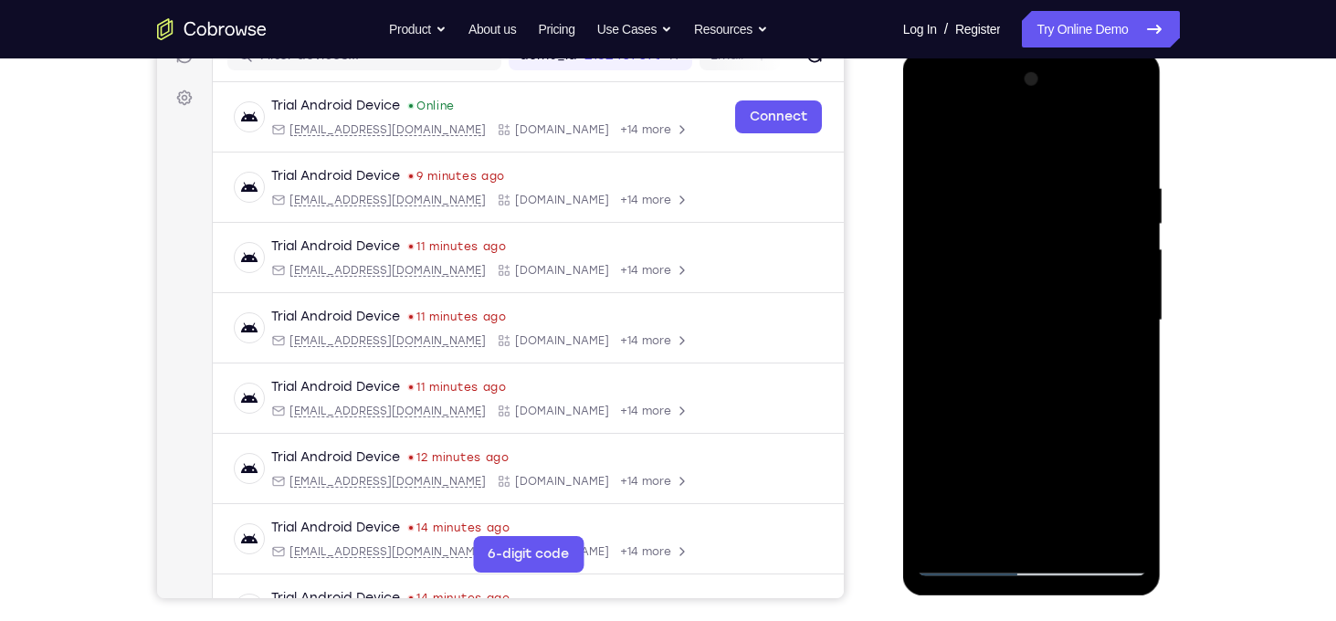
click at [1106, 103] on div at bounding box center [1032, 320] width 230 height 511
click at [933, 112] on div at bounding box center [1032, 320] width 230 height 511
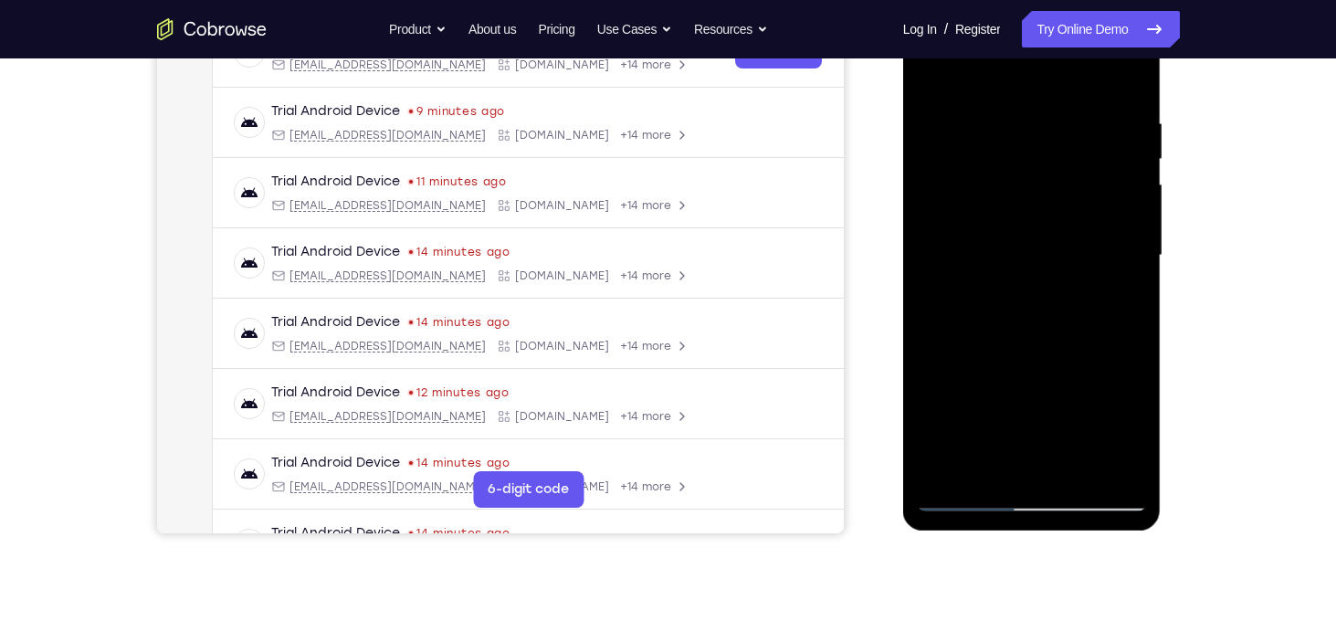
scroll to position [300, 0]
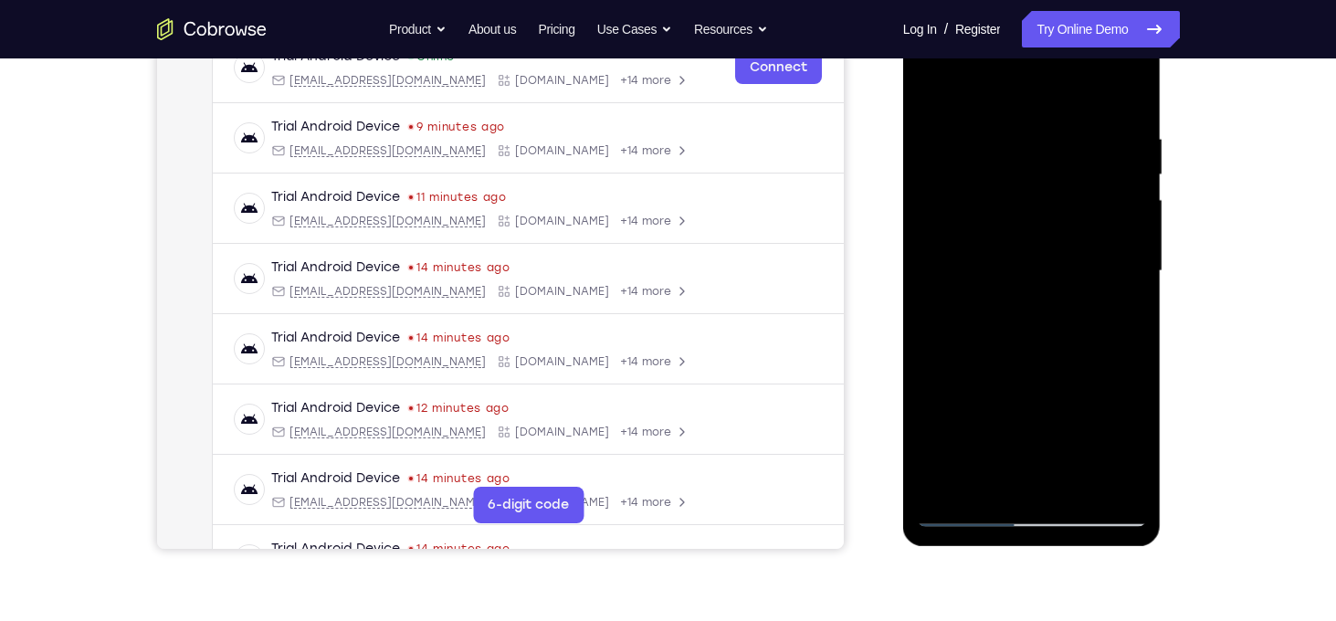
click at [977, 166] on div at bounding box center [1032, 271] width 230 height 511
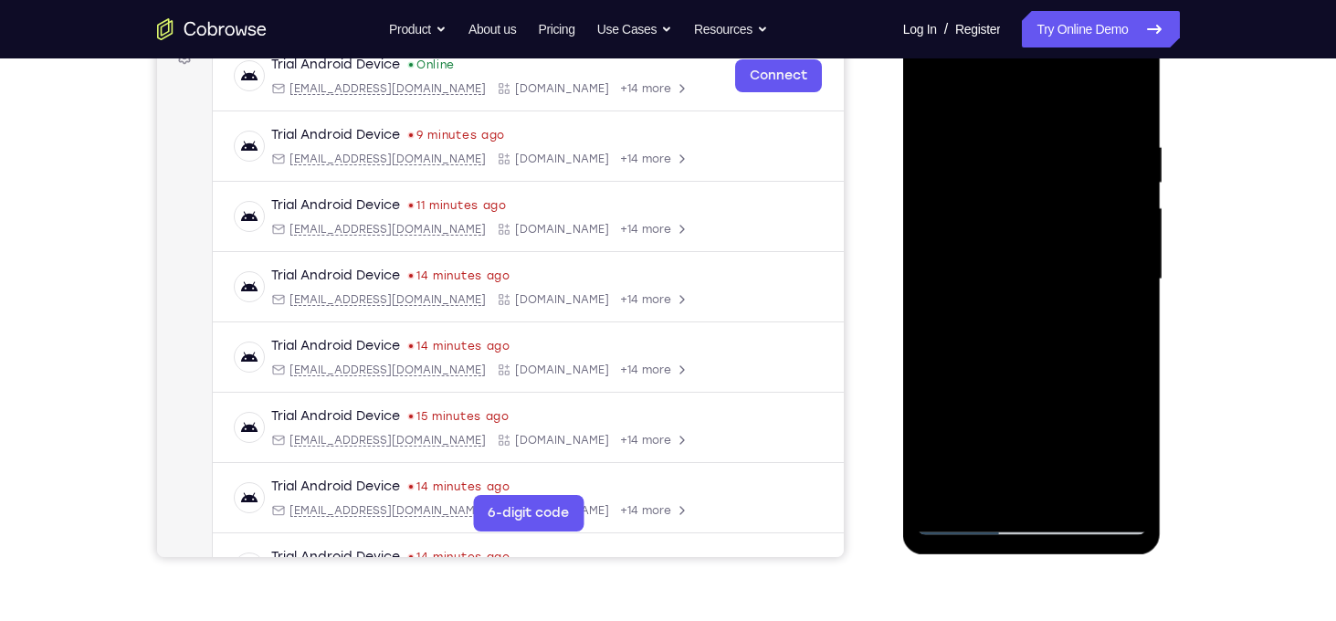
click at [1017, 383] on div at bounding box center [1032, 279] width 230 height 511
click at [1085, 383] on div at bounding box center [1032, 279] width 230 height 511
click at [1098, 415] on div at bounding box center [1032, 279] width 230 height 511
click at [1018, 384] on div at bounding box center [1032, 279] width 230 height 511
click at [1112, 388] on div at bounding box center [1032, 279] width 230 height 511
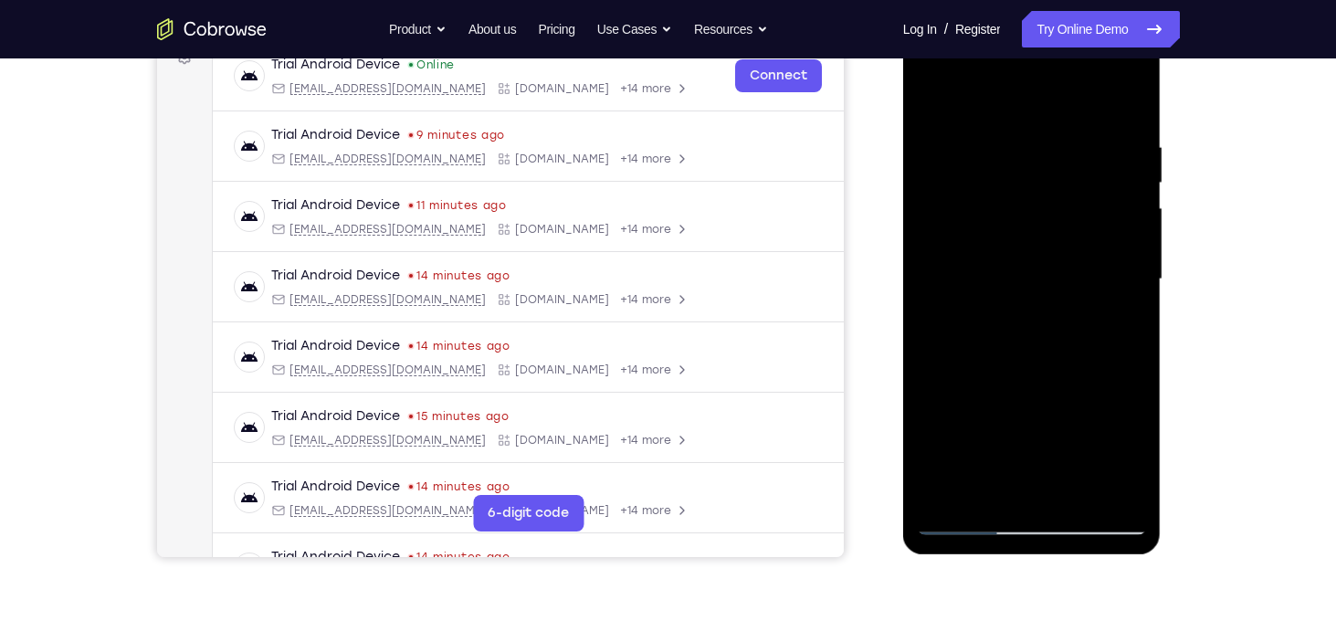
click at [1097, 418] on div at bounding box center [1032, 279] width 230 height 511
click at [1126, 484] on div at bounding box center [1032, 279] width 230 height 511
click at [953, 205] on div at bounding box center [1032, 279] width 230 height 511
click at [1100, 227] on div at bounding box center [1032, 279] width 230 height 511
click at [936, 93] on div at bounding box center [1032, 279] width 230 height 511
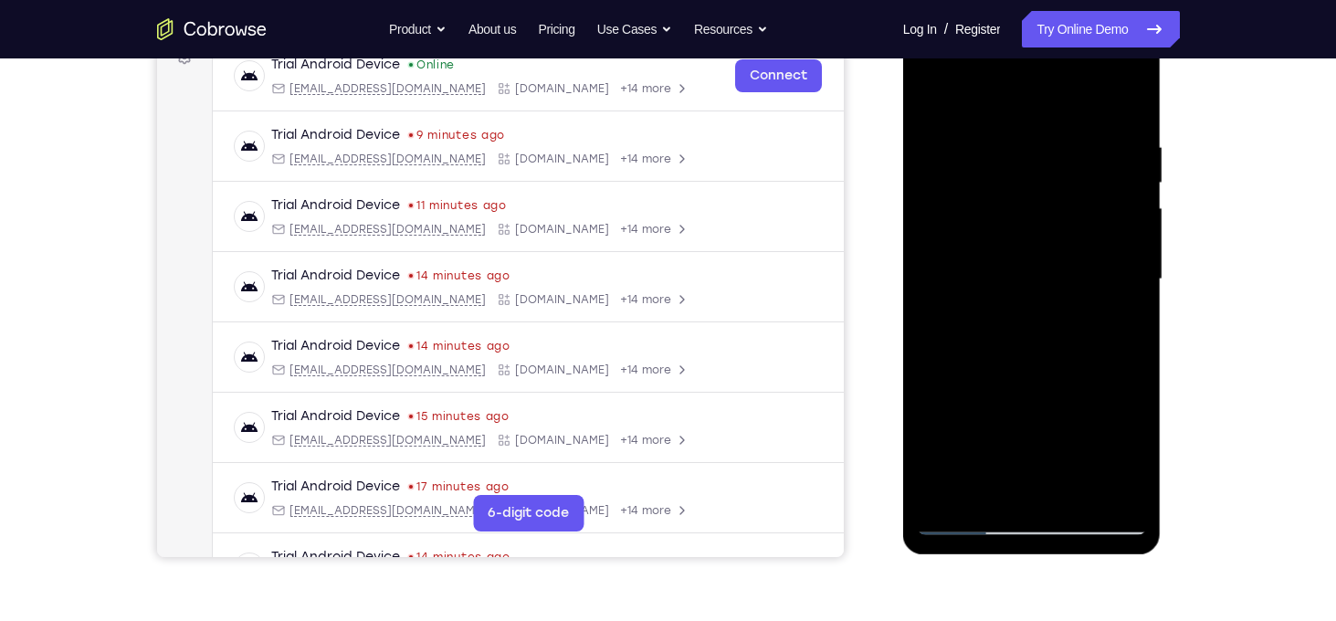
click at [991, 197] on div at bounding box center [1032, 279] width 230 height 511
click at [1038, 204] on div at bounding box center [1032, 279] width 230 height 511
click at [963, 160] on div at bounding box center [1032, 279] width 230 height 511
drag, startPoint x: 1023, startPoint y: 299, endPoint x: 1043, endPoint y: 192, distance: 109.4
click at [1043, 192] on div at bounding box center [1032, 279] width 230 height 511
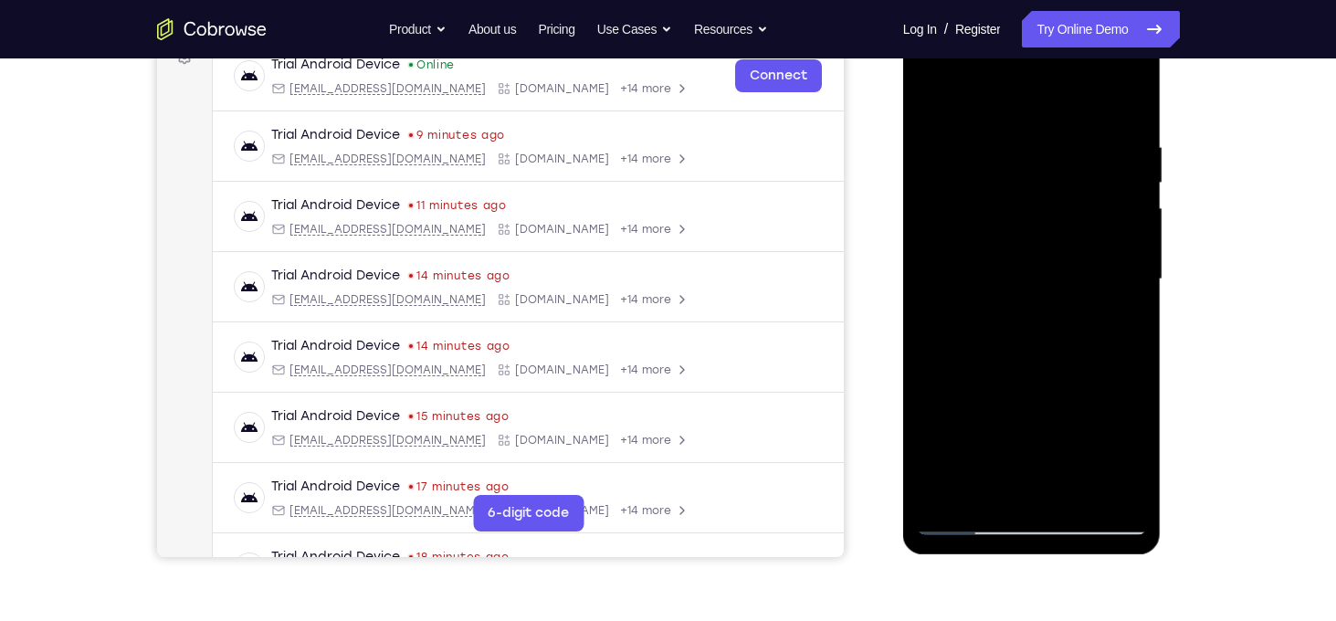
drag, startPoint x: 1017, startPoint y: 334, endPoint x: 1023, endPoint y: 247, distance: 87.0
click at [1023, 247] on div at bounding box center [1032, 279] width 230 height 511
drag, startPoint x: 1005, startPoint y: 336, endPoint x: 1013, endPoint y: 247, distance: 89.9
click at [1013, 247] on div at bounding box center [1032, 279] width 230 height 511
drag, startPoint x: 1013, startPoint y: 247, endPoint x: 1030, endPoint y: 104, distance: 143.4
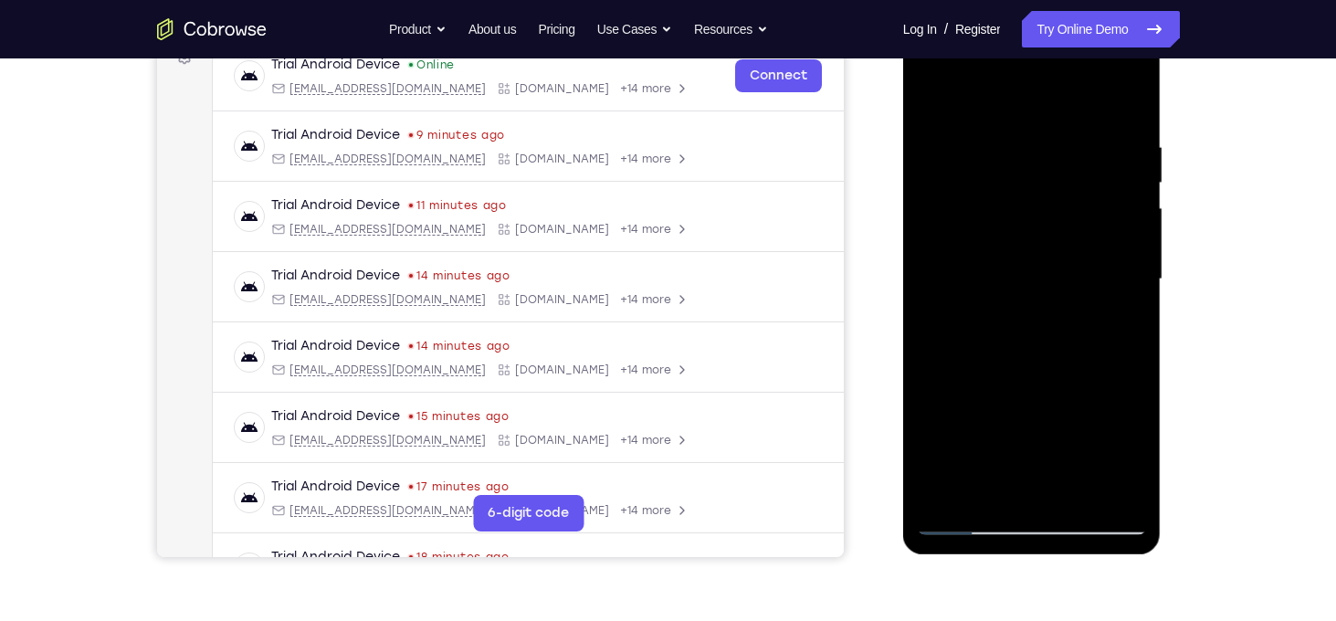
click at [1030, 104] on div at bounding box center [1032, 279] width 230 height 511
drag, startPoint x: 1013, startPoint y: 319, endPoint x: 1018, endPoint y: 248, distance: 70.4
click at [1018, 248] on div at bounding box center [1032, 279] width 230 height 511
drag, startPoint x: 1009, startPoint y: 345, endPoint x: 1016, endPoint y: 233, distance: 112.5
click at [1016, 233] on div at bounding box center [1032, 279] width 230 height 511
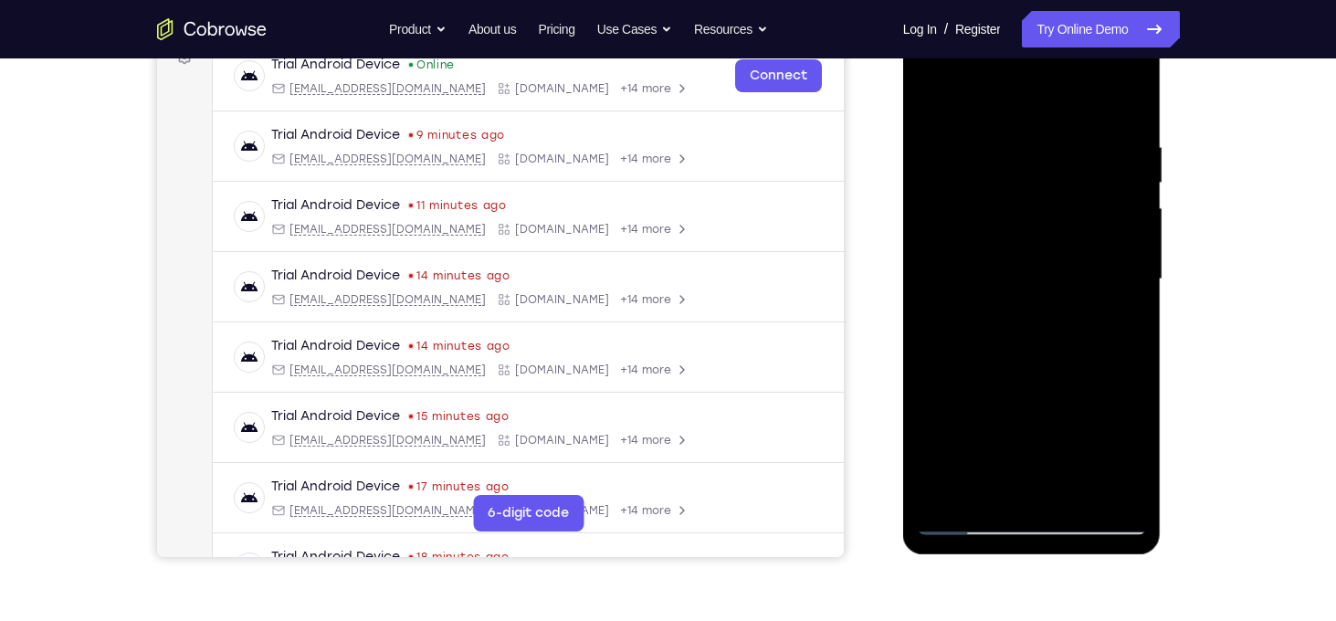
click at [1129, 492] on div at bounding box center [1032, 279] width 230 height 511
click at [929, 97] on div at bounding box center [1032, 279] width 230 height 511
click at [1063, 115] on div at bounding box center [1032, 279] width 230 height 511
click at [1019, 163] on div at bounding box center [1032, 279] width 230 height 511
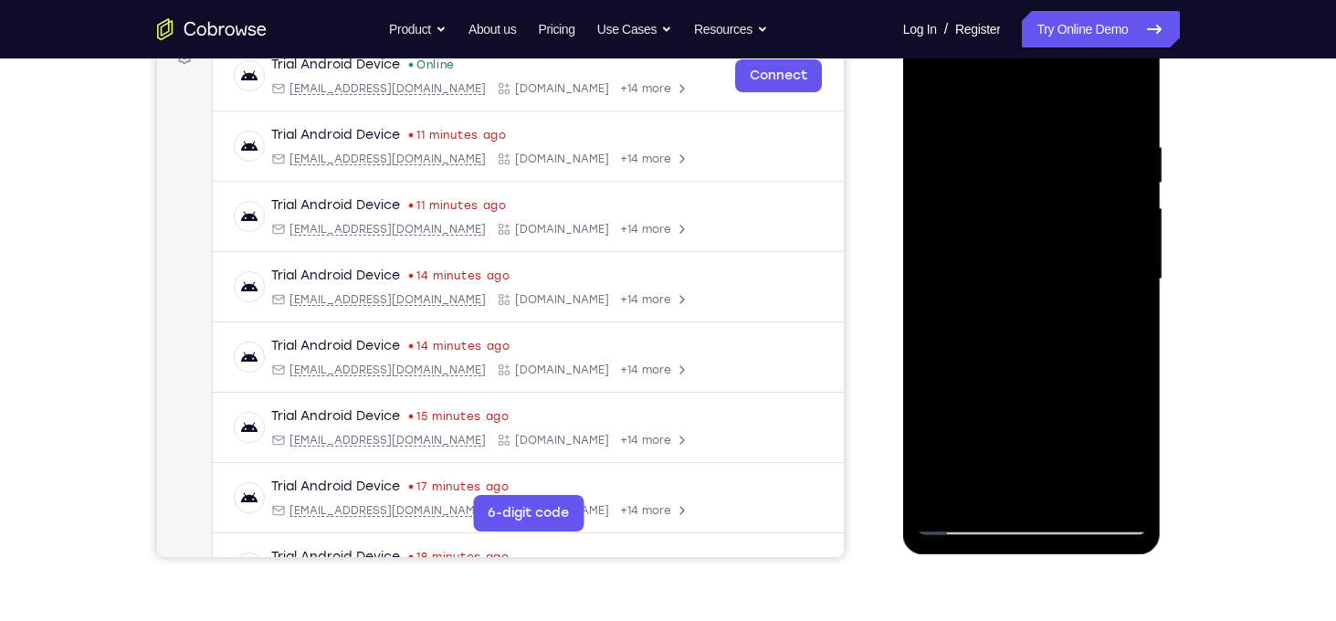
click at [1141, 190] on div at bounding box center [1032, 279] width 230 height 511
